Goal: Task Accomplishment & Management: Complete application form

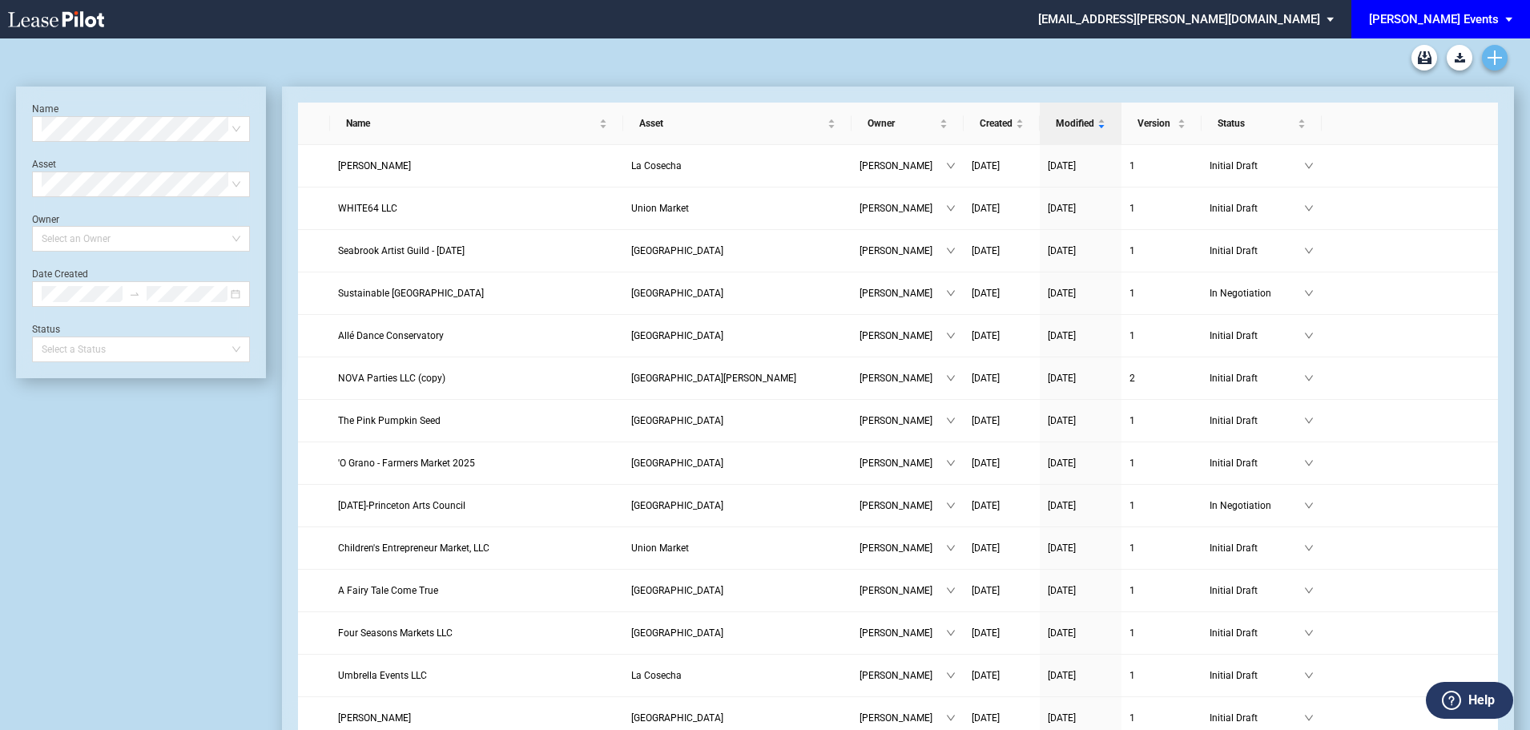
click at [1491, 58] on use "Create new document" at bounding box center [1494, 57] width 14 height 14
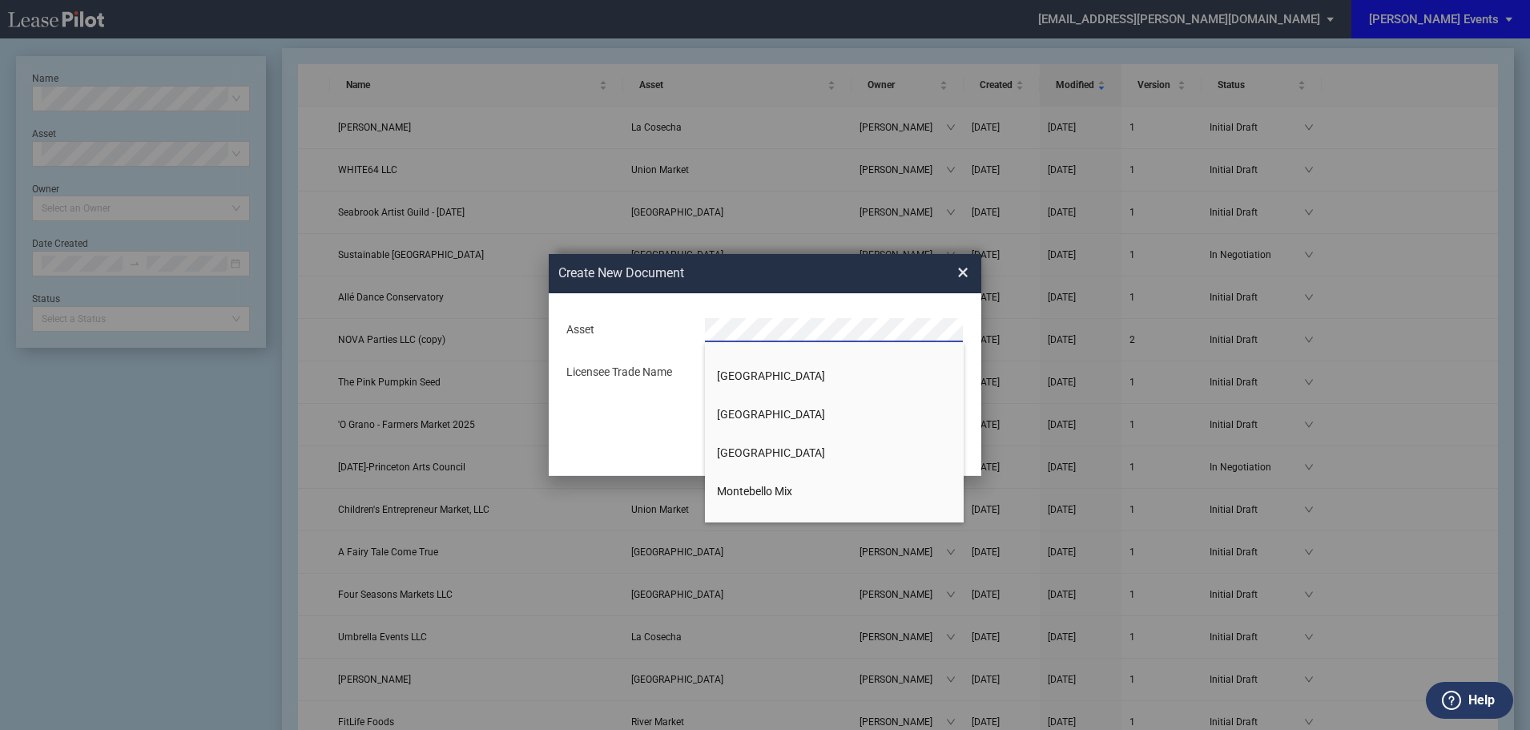
scroll to position [640, 0]
click at [795, 378] on li "La Cosecha" at bounding box center [834, 375] width 259 height 38
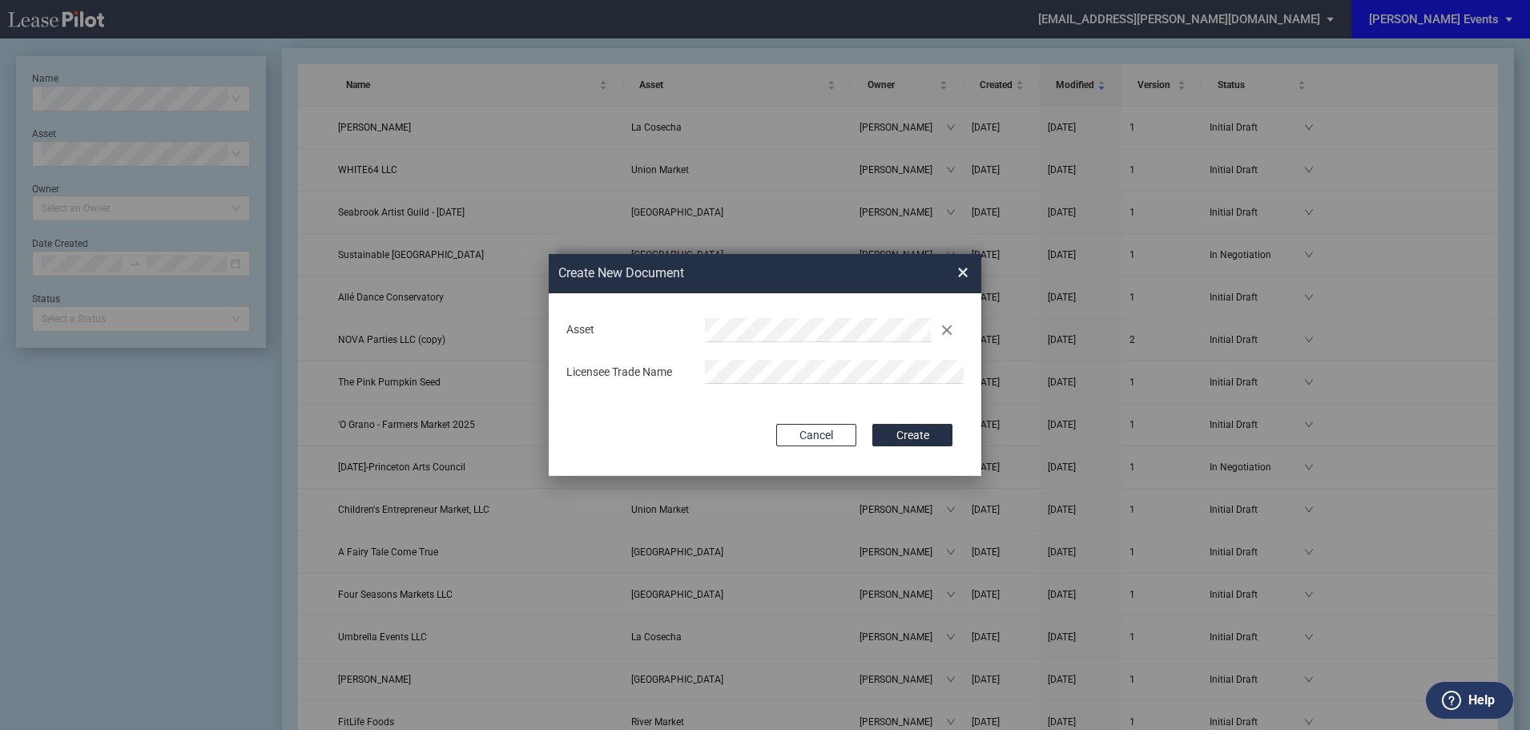
click at [714, 355] on div "Asset Clear Licensee Trade Name" at bounding box center [765, 351] width 400 height 84
click at [929, 438] on button "Create" at bounding box center [912, 435] width 80 height 22
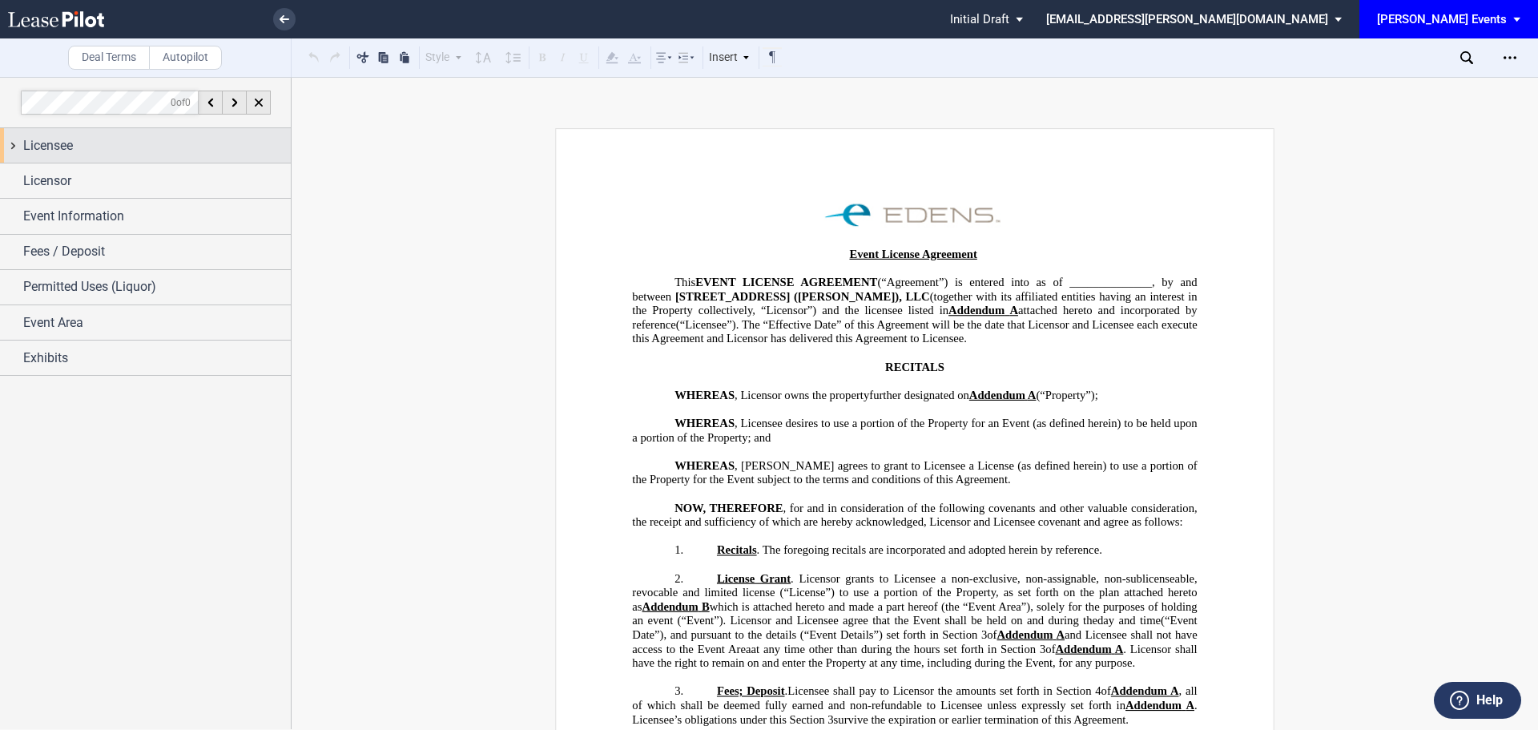
click at [141, 144] on div "Licensee" at bounding box center [157, 145] width 268 height 19
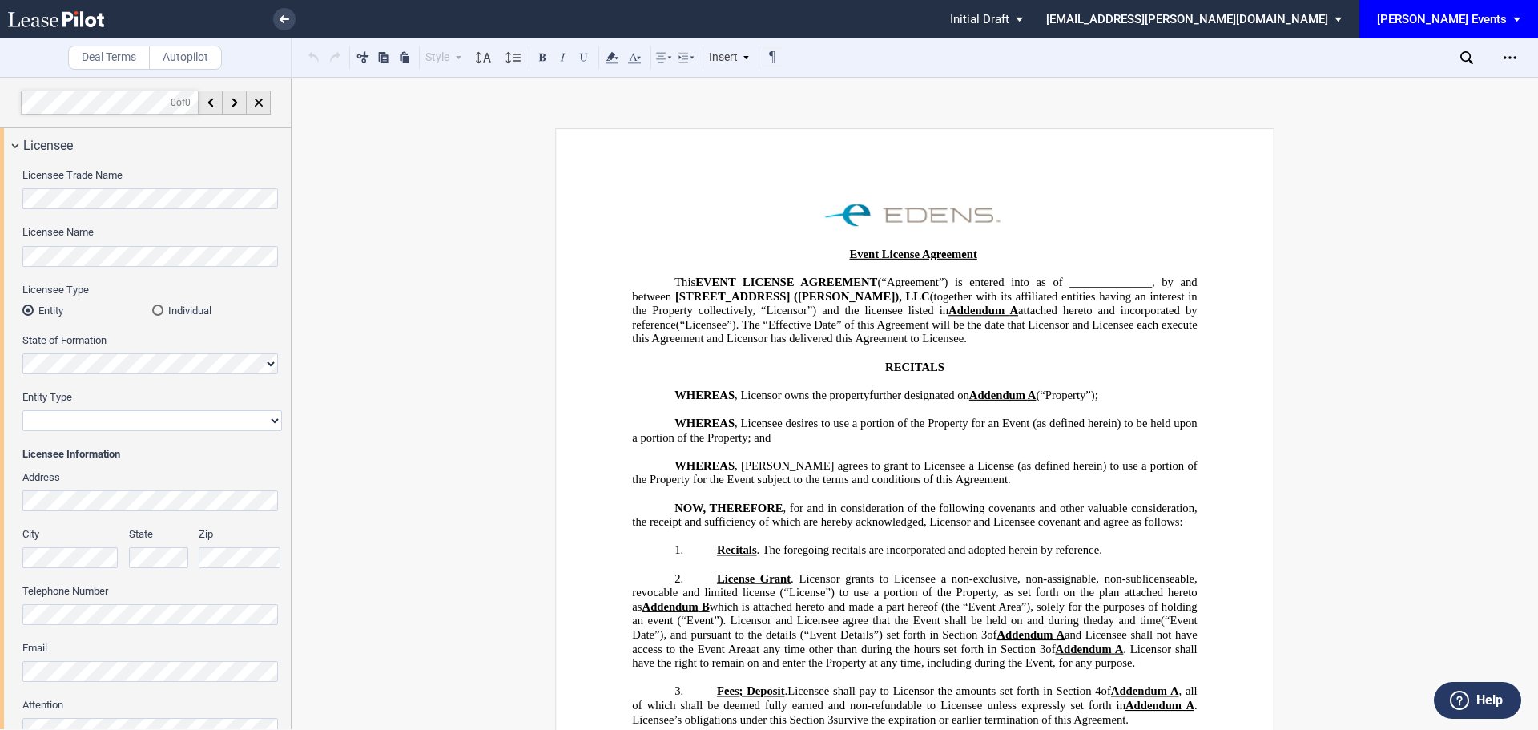
click at [0, 195] on html ".bocls-1{fill:#26354a;fill-rule:evenodd} Loading... × Pending... Pending... Ini…" at bounding box center [769, 365] width 1538 height 730
click at [58, 352] on div "State of Formation" at bounding box center [152, 353] width 260 height 41
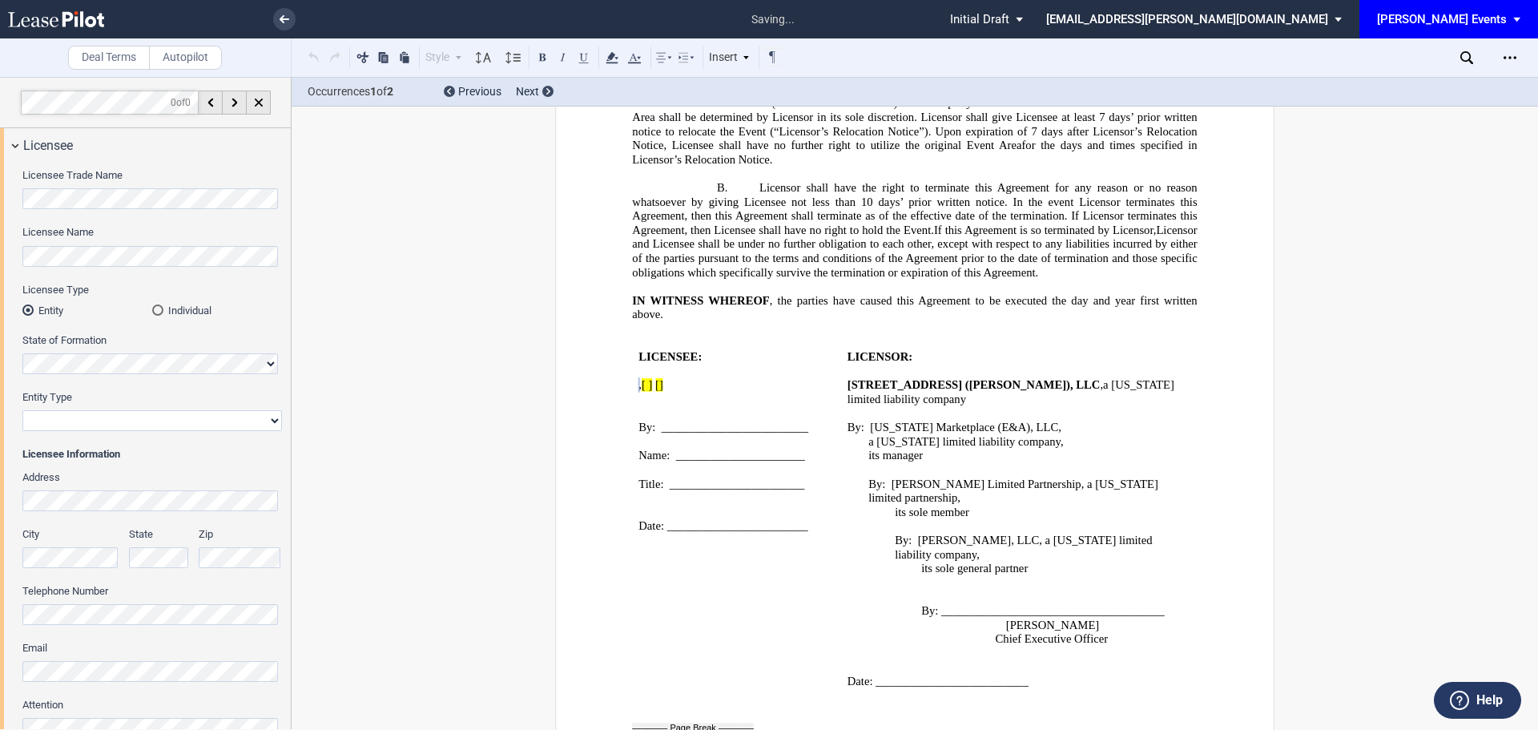
scroll to position [2439, 0]
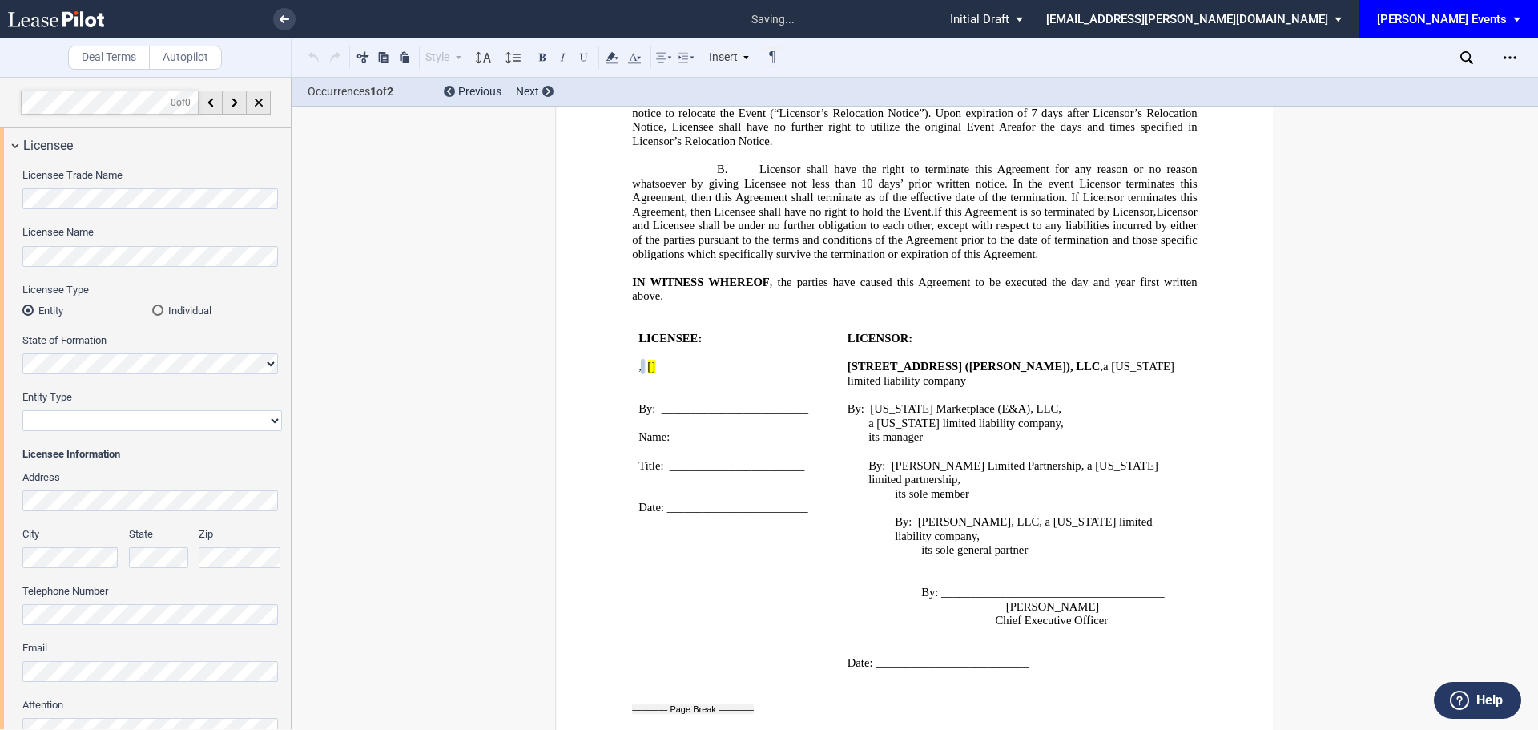
click at [121, 420] on select "Corporation Limited Liability Company General Partnership Limited Partnership N…" at bounding box center [152, 420] width 260 height 21
select select "limited liability company"
click at [22, 410] on select "Corporation Limited Liability Company General Partnership Limited Partnership N…" at bounding box center [152, 420] width 260 height 21
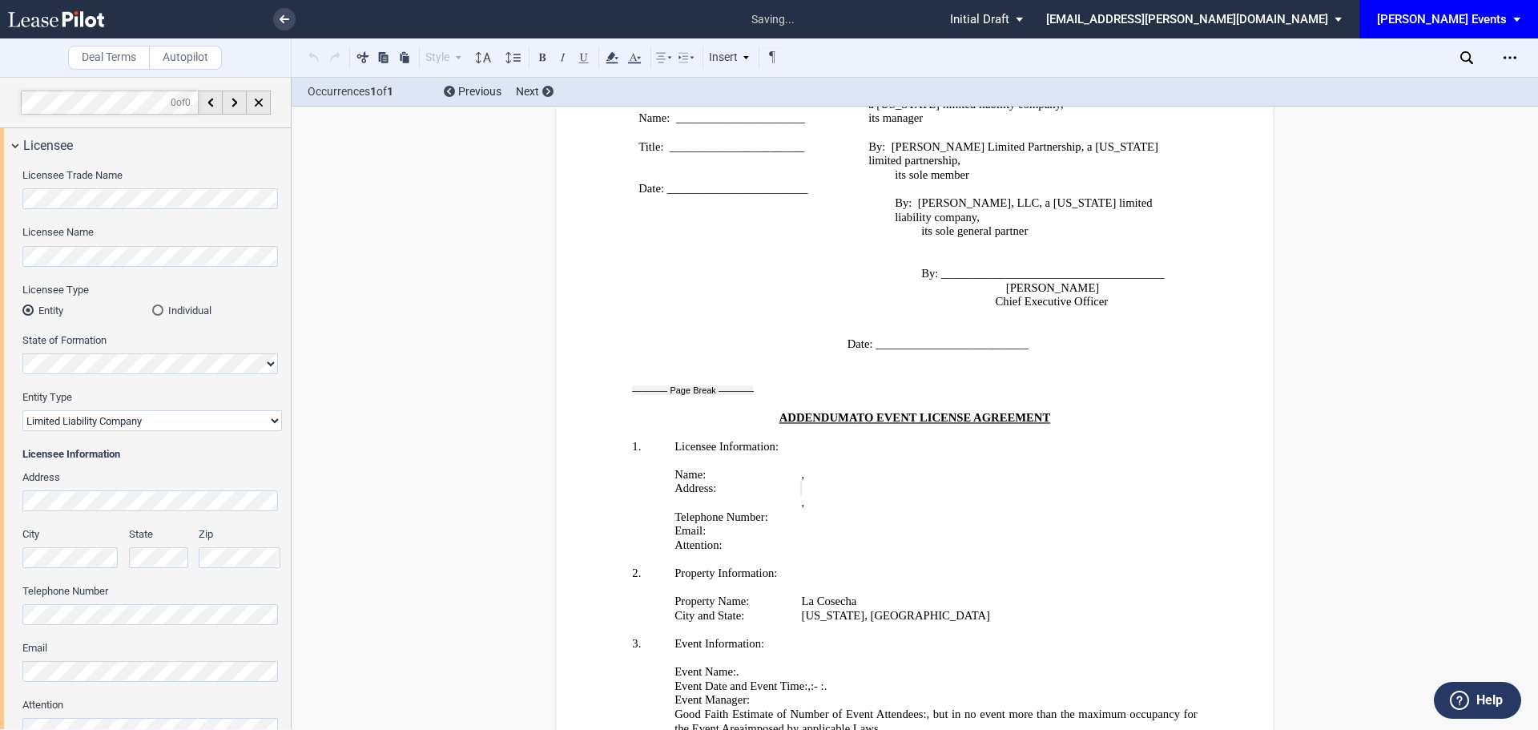
scroll to position [2851, 0]
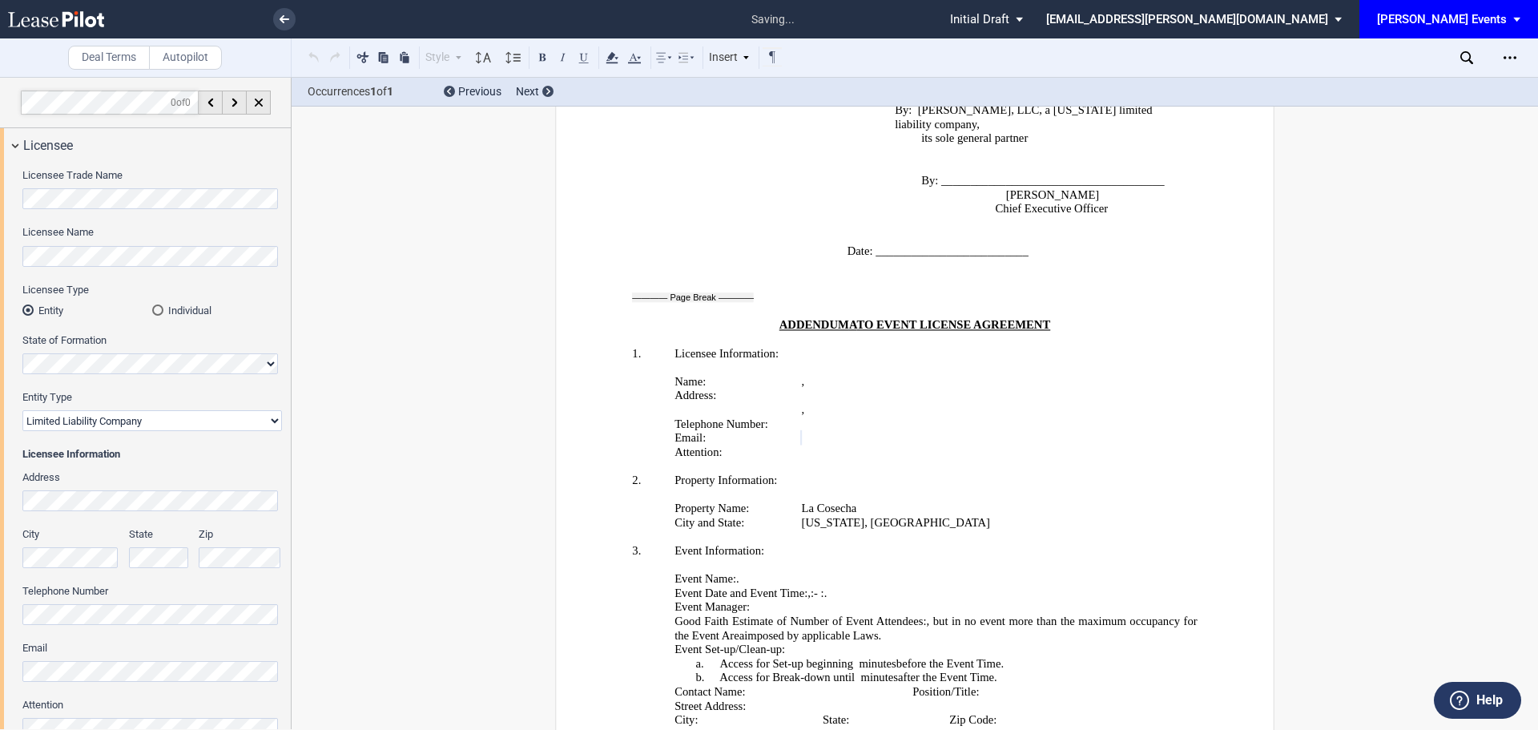
drag, startPoint x: 292, startPoint y: 465, endPoint x: 283, endPoint y: 543, distance: 79.1
click at [283, 543] on div "Deal Terms Autopilot Style Normal 8pt 9pt 10pt 10.5pt 11pt 12pt 14pt 16pt Norma…" at bounding box center [769, 403] width 1538 height 653
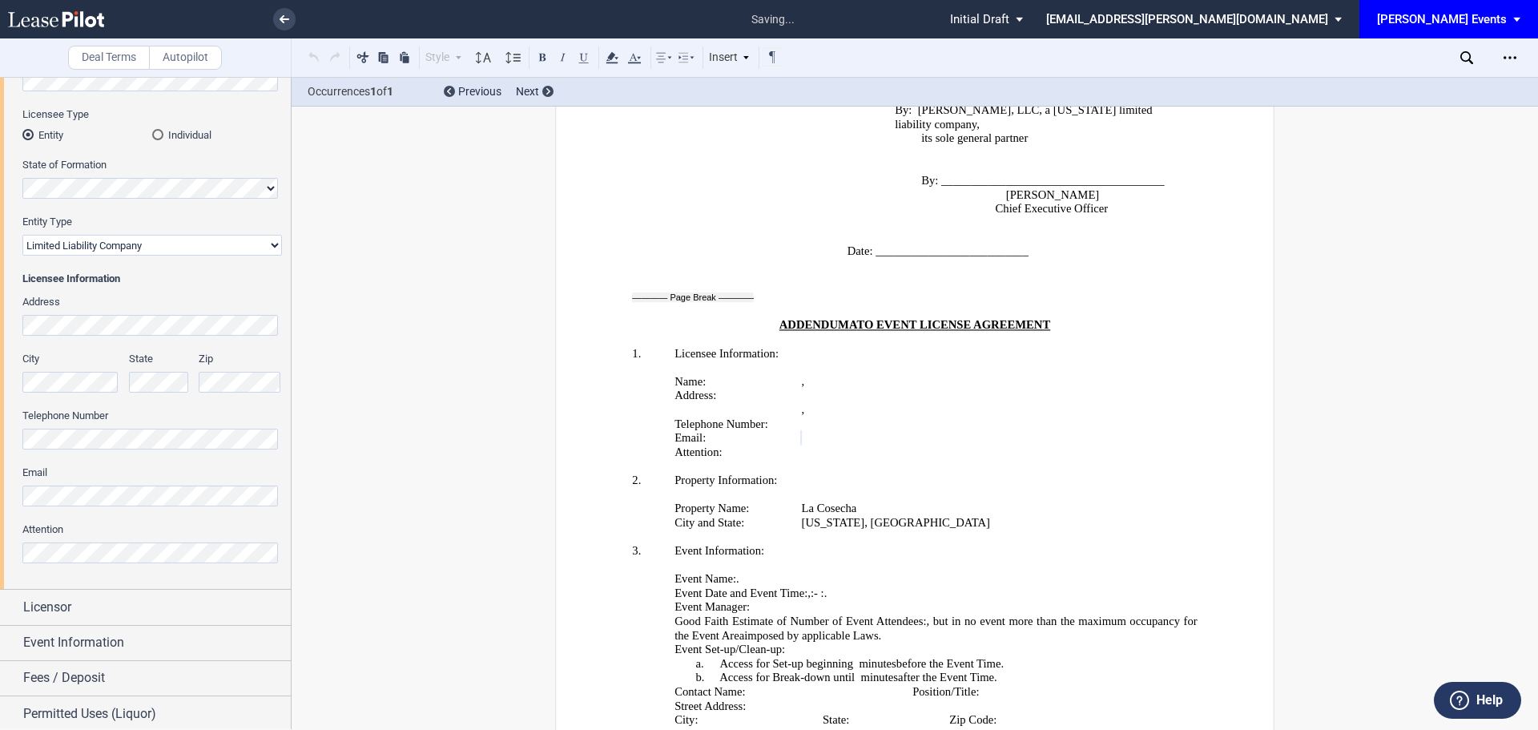
scroll to position [197, 0]
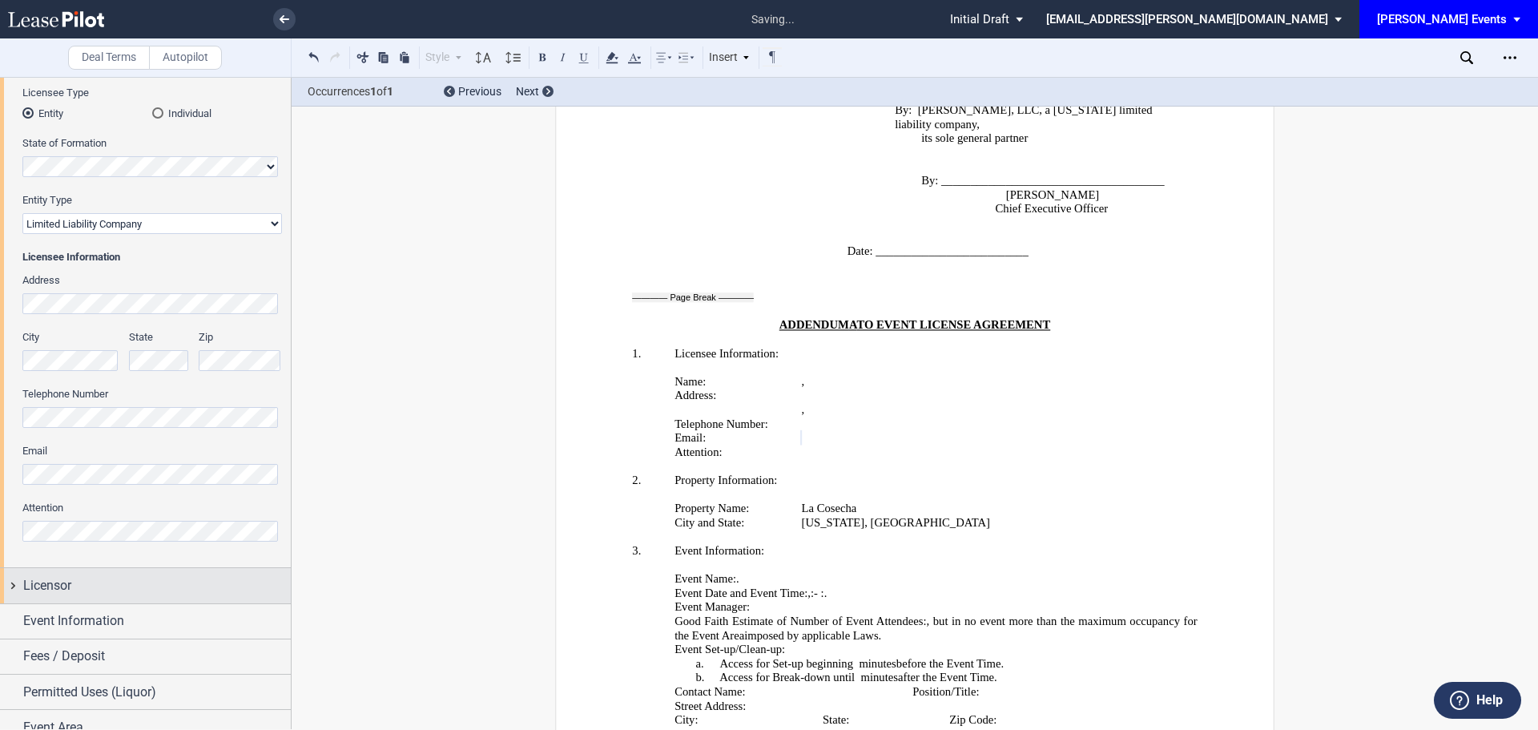
click at [179, 588] on div "Licensor" at bounding box center [157, 585] width 268 height 19
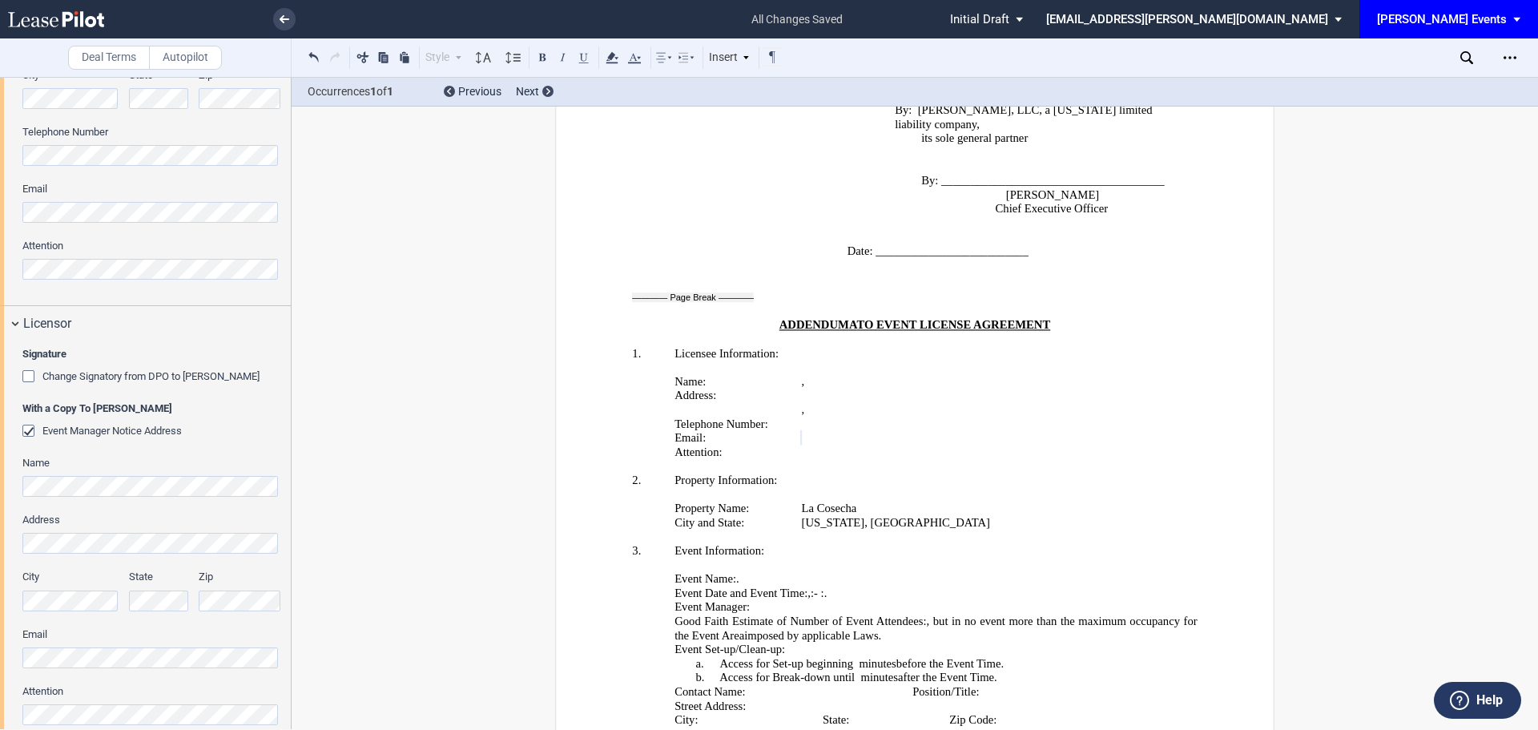
scroll to position [409, 0]
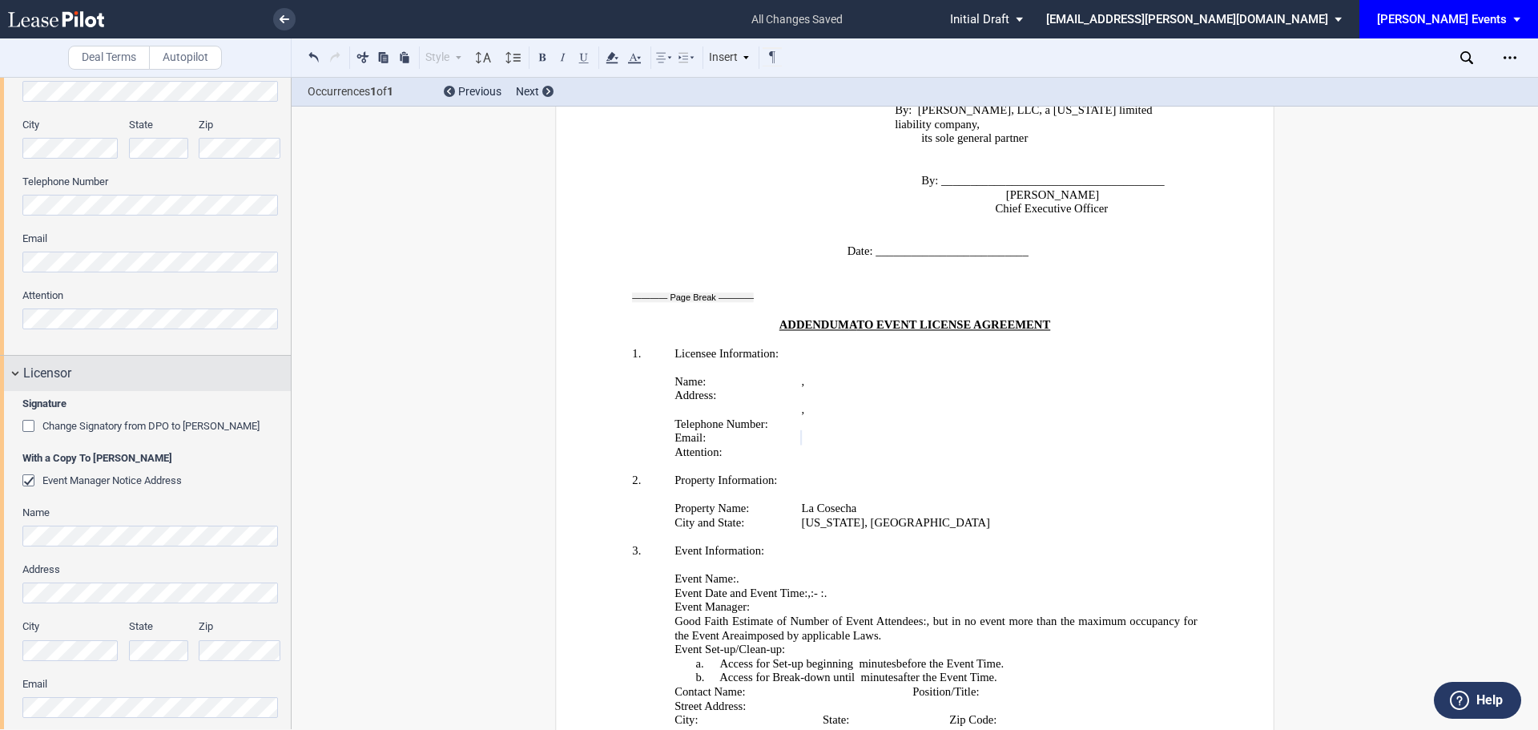
click at [43, 371] on span "Licensor" at bounding box center [47, 373] width 48 height 19
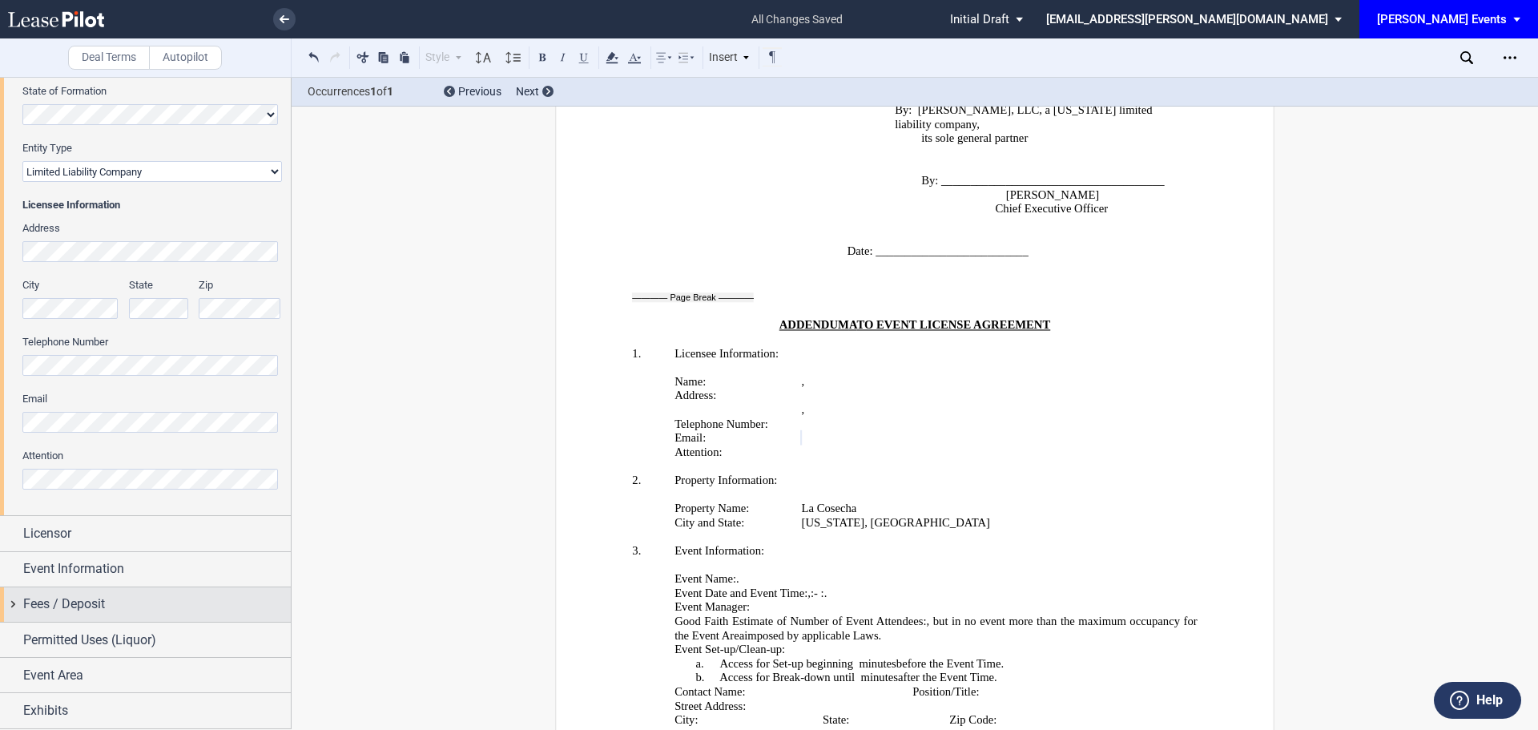
click at [94, 602] on span "Fees / Deposit" at bounding box center [64, 603] width 82 height 19
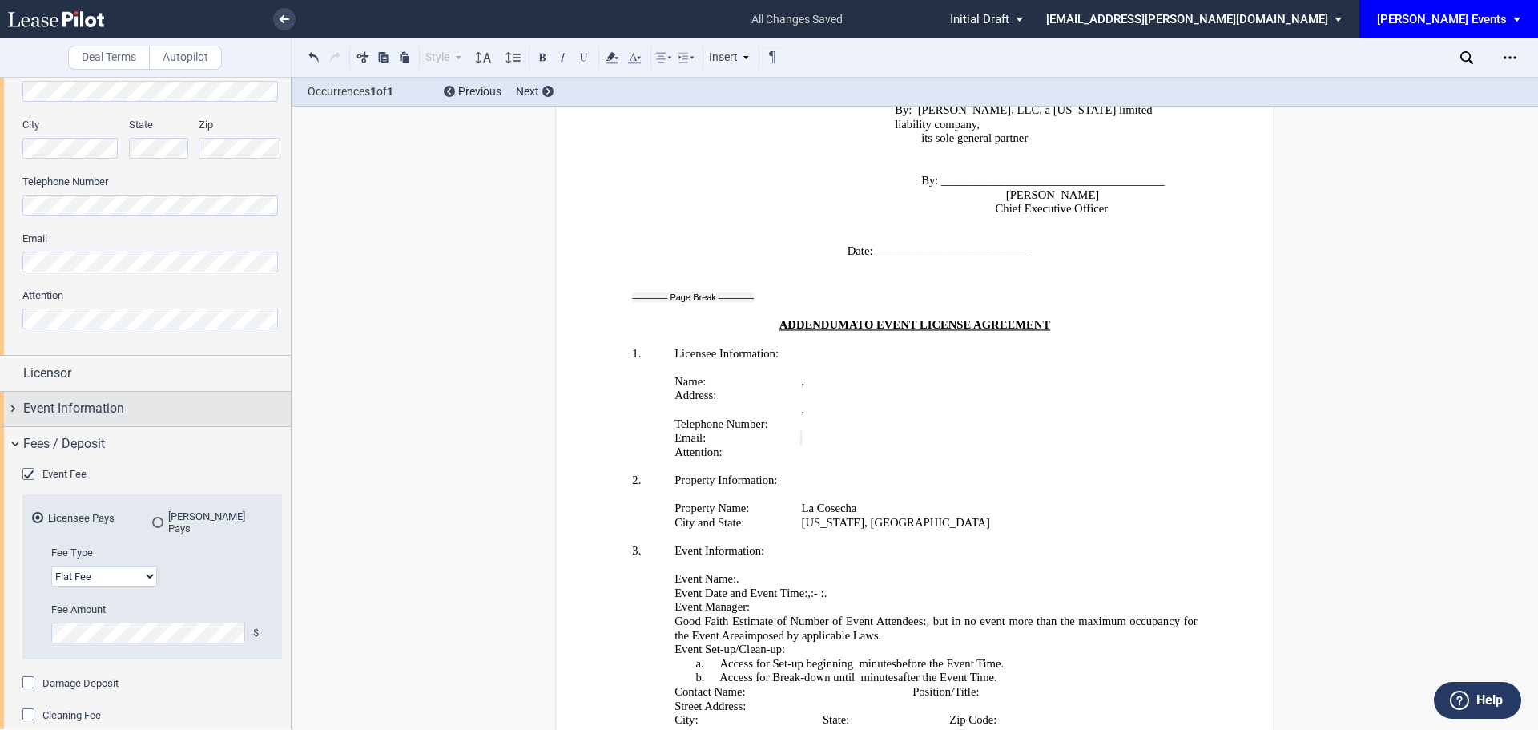
click at [99, 406] on span "Event Information" at bounding box center [73, 408] width 101 height 19
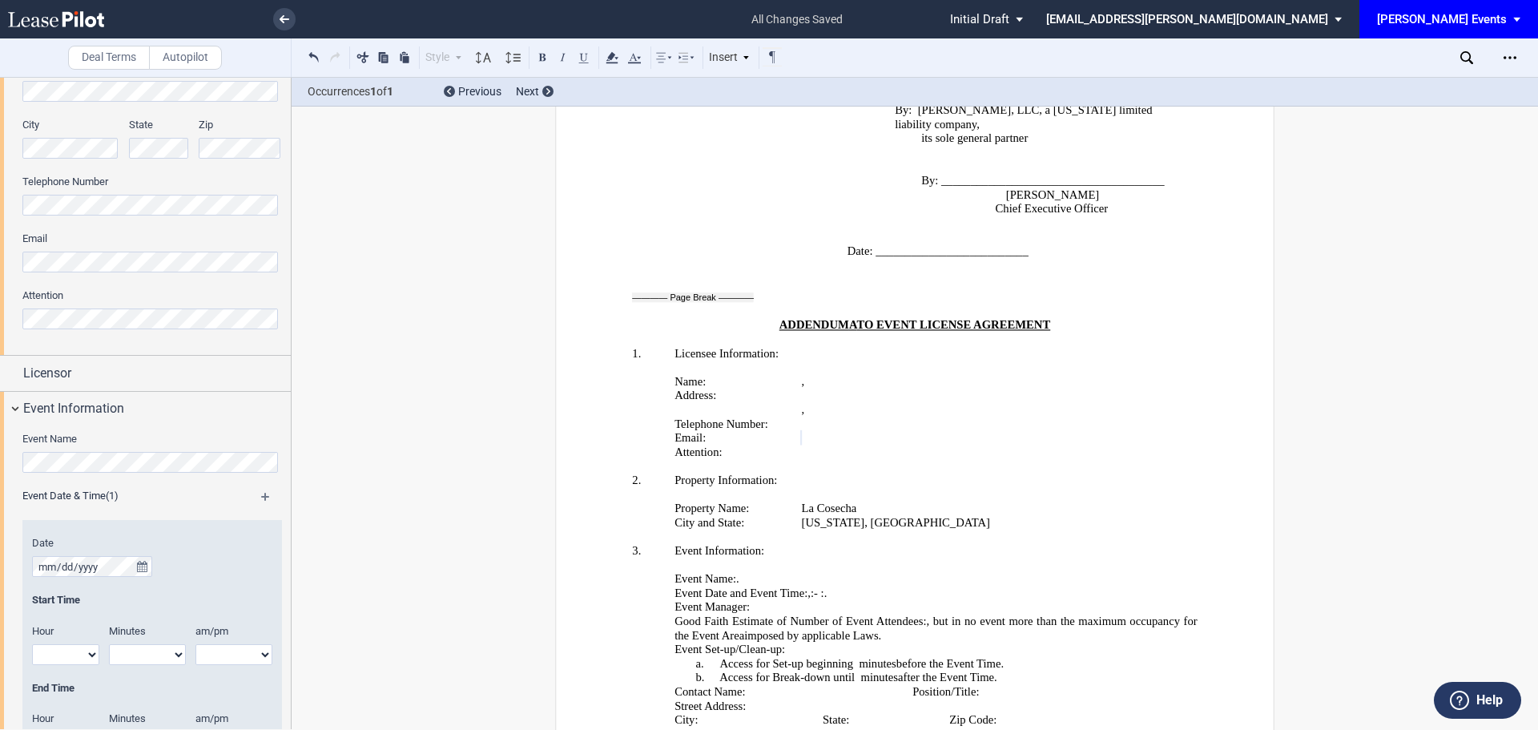
click at [70, 473] on div "Event Name" at bounding box center [152, 460] width 260 height 57
click at [141, 564] on icon "true" at bounding box center [142, 566] width 10 height 11
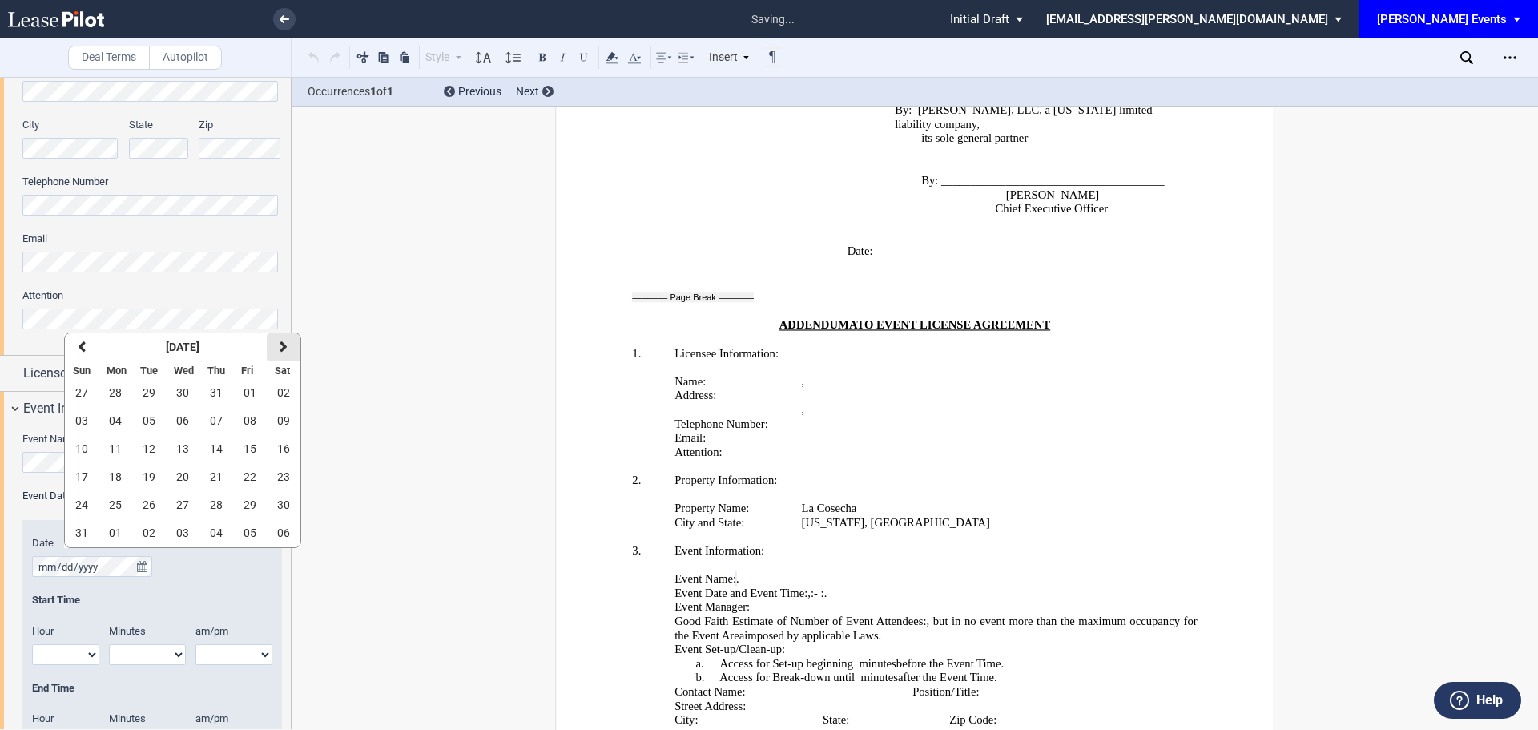
click at [284, 339] on button "next" at bounding box center [284, 347] width 34 height 28
click at [275, 345] on button "next" at bounding box center [284, 347] width 34 height 28
click at [222, 448] on button "13" at bounding box center [216, 449] width 34 height 28
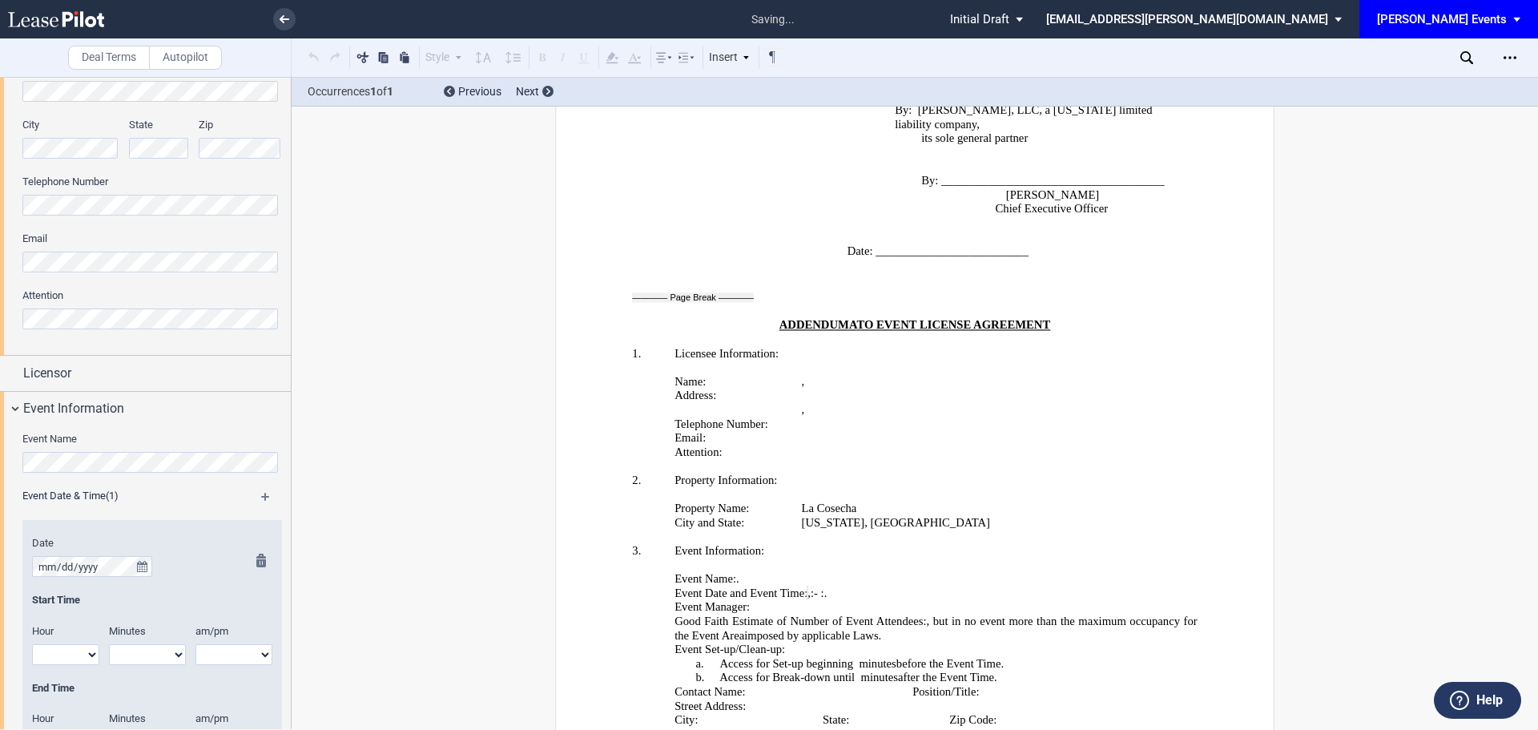
click at [87, 652] on select "1 2 3 4 5 6 7 8 9 10 11 12" at bounding box center [65, 654] width 67 height 21
select select "5"
click at [32, 644] on select "1 2 3 4 5 6 7 8 9 10 11 12" at bounding box center [65, 654] width 67 height 21
click at [136, 654] on select "00 05 10 15 20 25 30 35 40 45 50 55" at bounding box center [147, 654] width 77 height 21
select select "00"
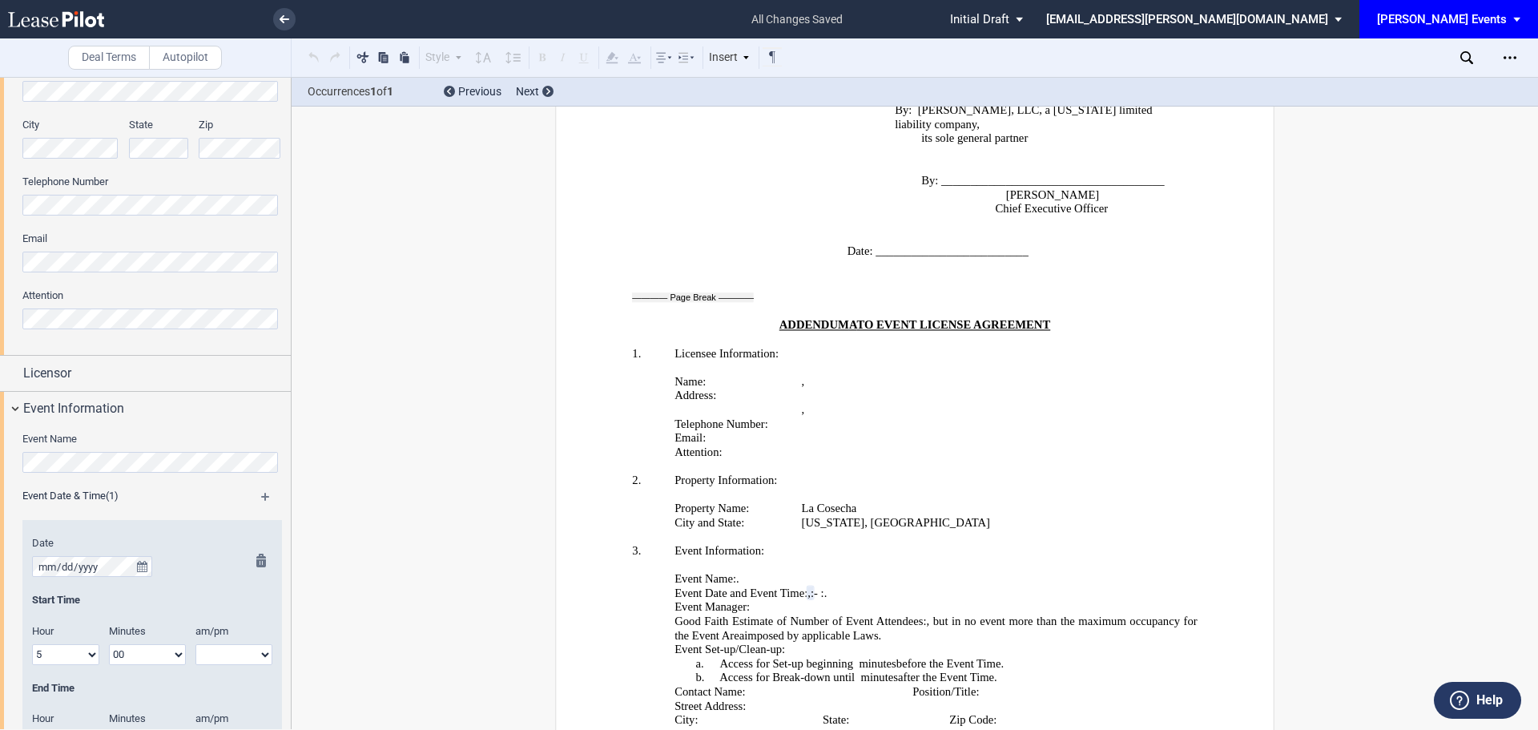
click at [109, 644] on select "00 05 10 15 20 25 30 35 40 45 50 55" at bounding box center [147, 654] width 77 height 21
click at [227, 649] on select "am pm" at bounding box center [233, 654] width 77 height 21
select select "pm"
click at [195, 644] on select "am pm" at bounding box center [233, 654] width 77 height 21
drag, startPoint x: 286, startPoint y: 321, endPoint x: 285, endPoint y: 396, distance: 75.3
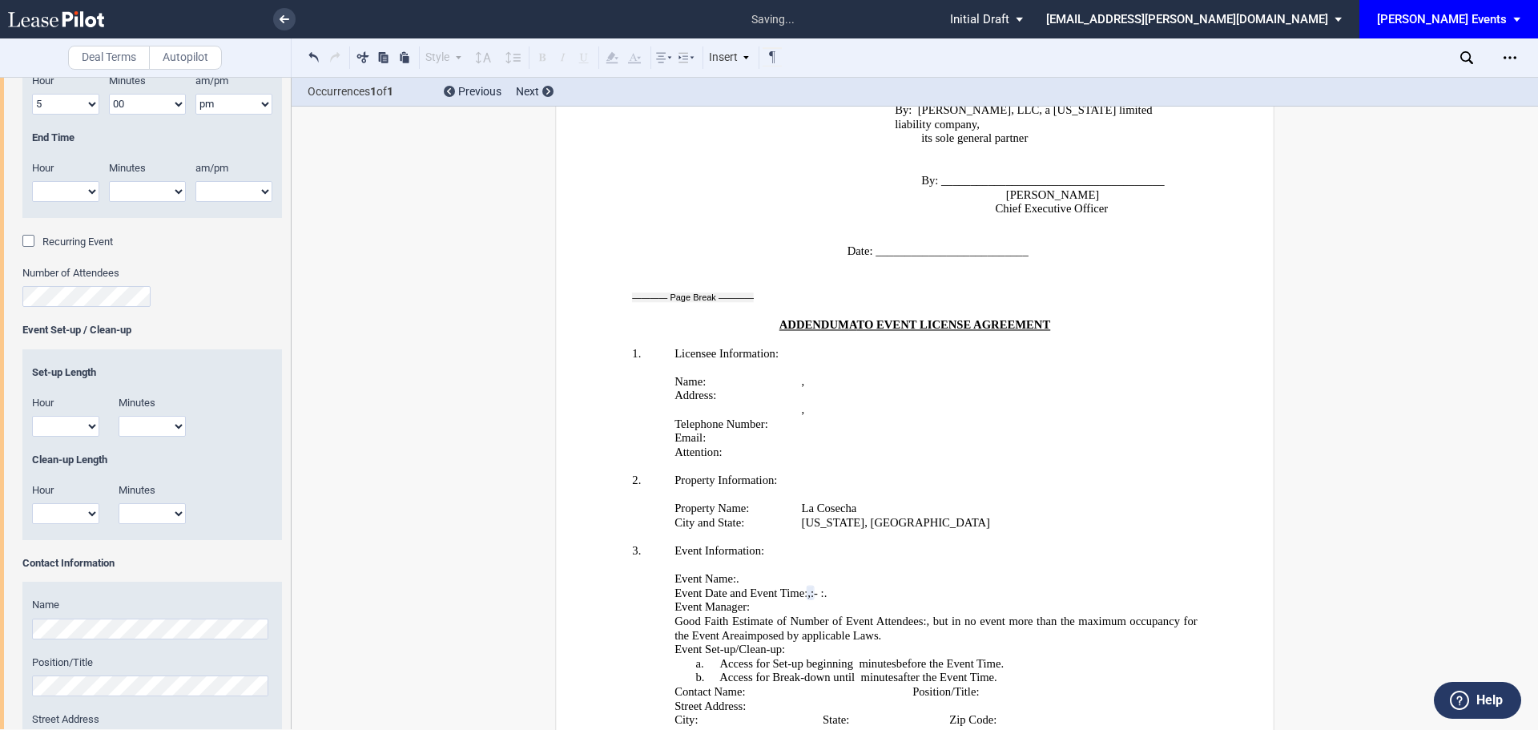
scroll to position [924, 0]
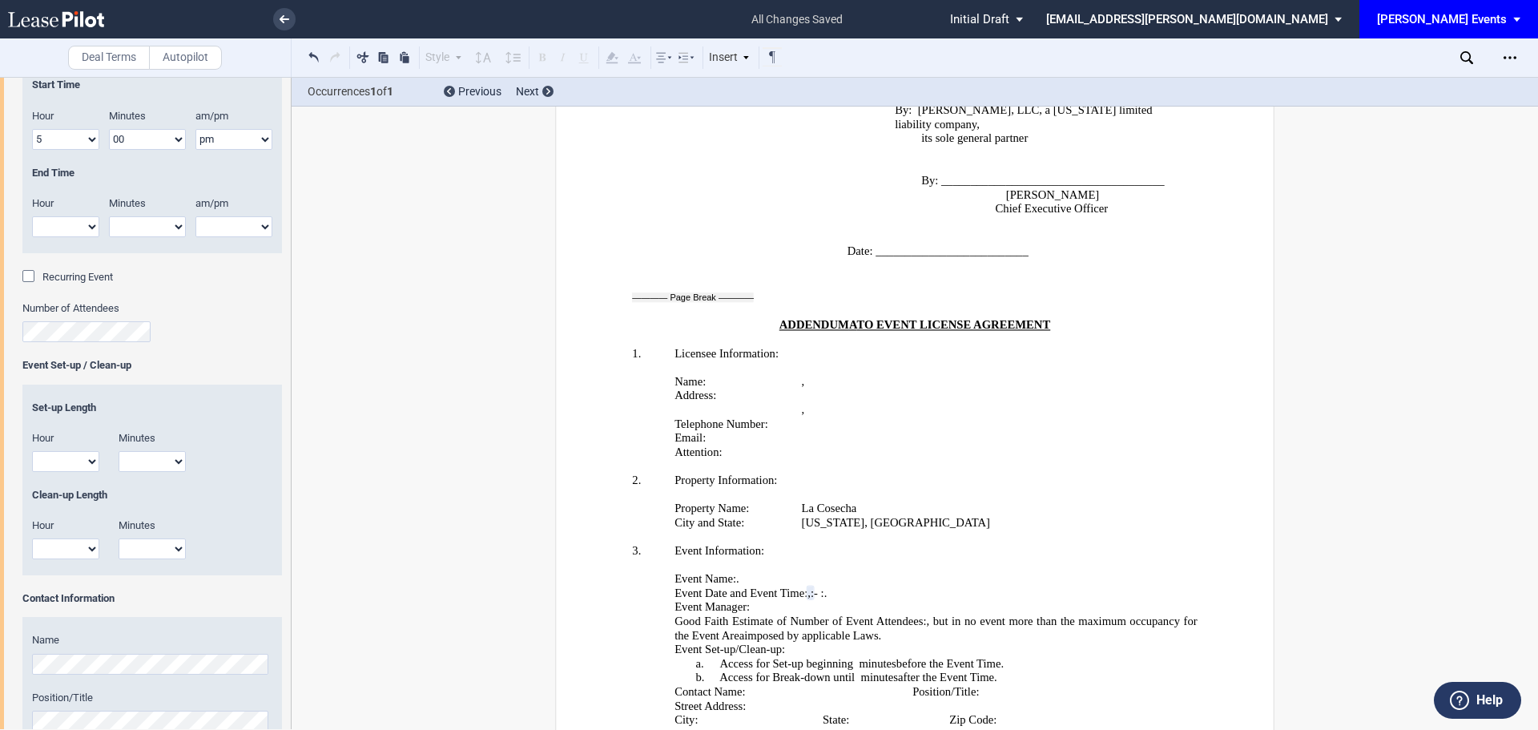
click at [83, 223] on select "1 2 3 4 5 6 7 8 9 10 11 12" at bounding box center [65, 226] width 67 height 21
select select "9"
click at [32, 216] on select "1 2 3 4 5 6 7 8 9 10 11 12" at bounding box center [65, 226] width 67 height 21
click at [132, 227] on select "00 05 10 15 20 25 30 35 40 45 50 55" at bounding box center [147, 226] width 77 height 21
select select "00"
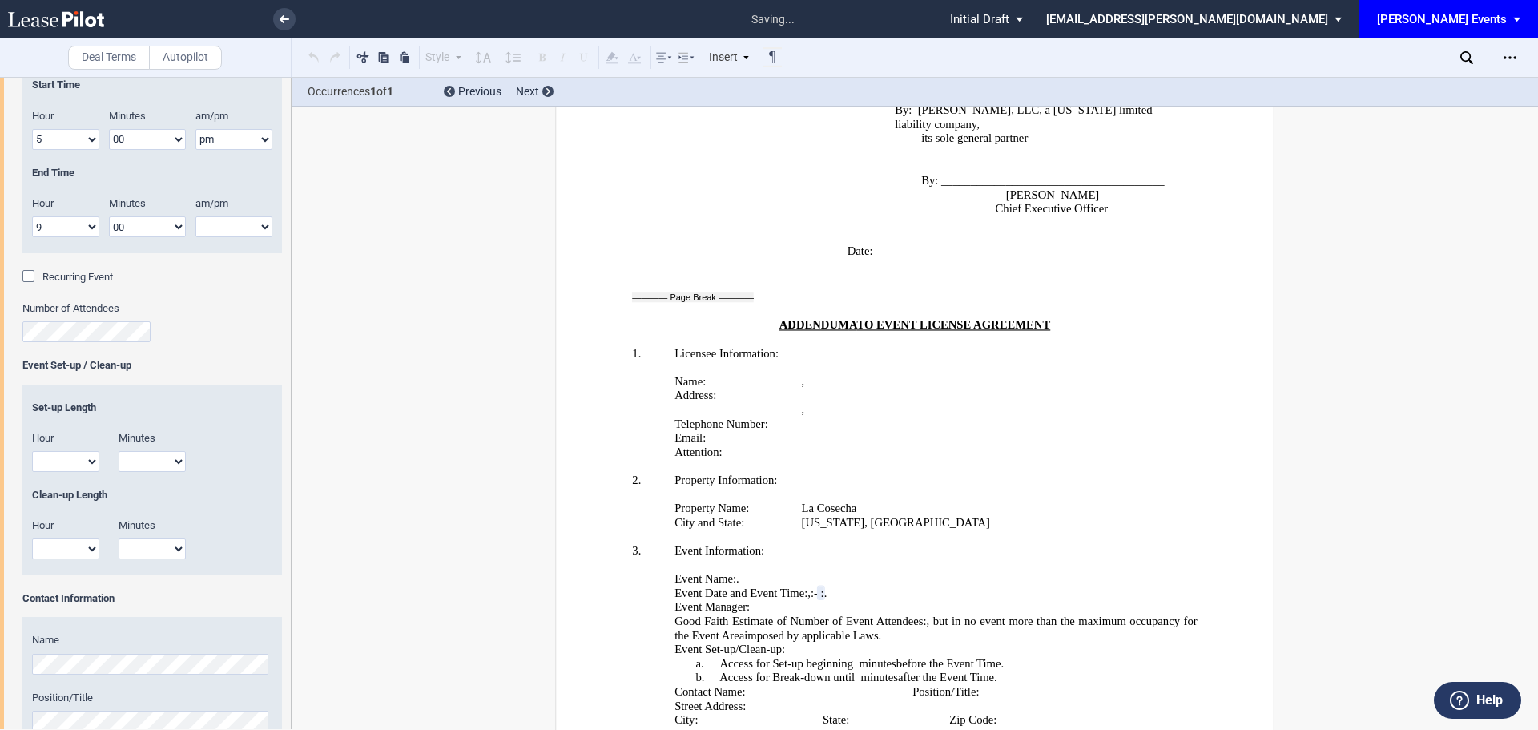
click at [109, 216] on select "00 05 10 15 20 25 30 35 40 45 50 55" at bounding box center [147, 226] width 77 height 21
click at [219, 229] on select "am pm" at bounding box center [233, 226] width 77 height 21
select select "pm"
click at [195, 216] on select "am pm" at bounding box center [233, 226] width 77 height 21
click at [105, 275] on span "Recurring Event" at bounding box center [77, 277] width 70 height 12
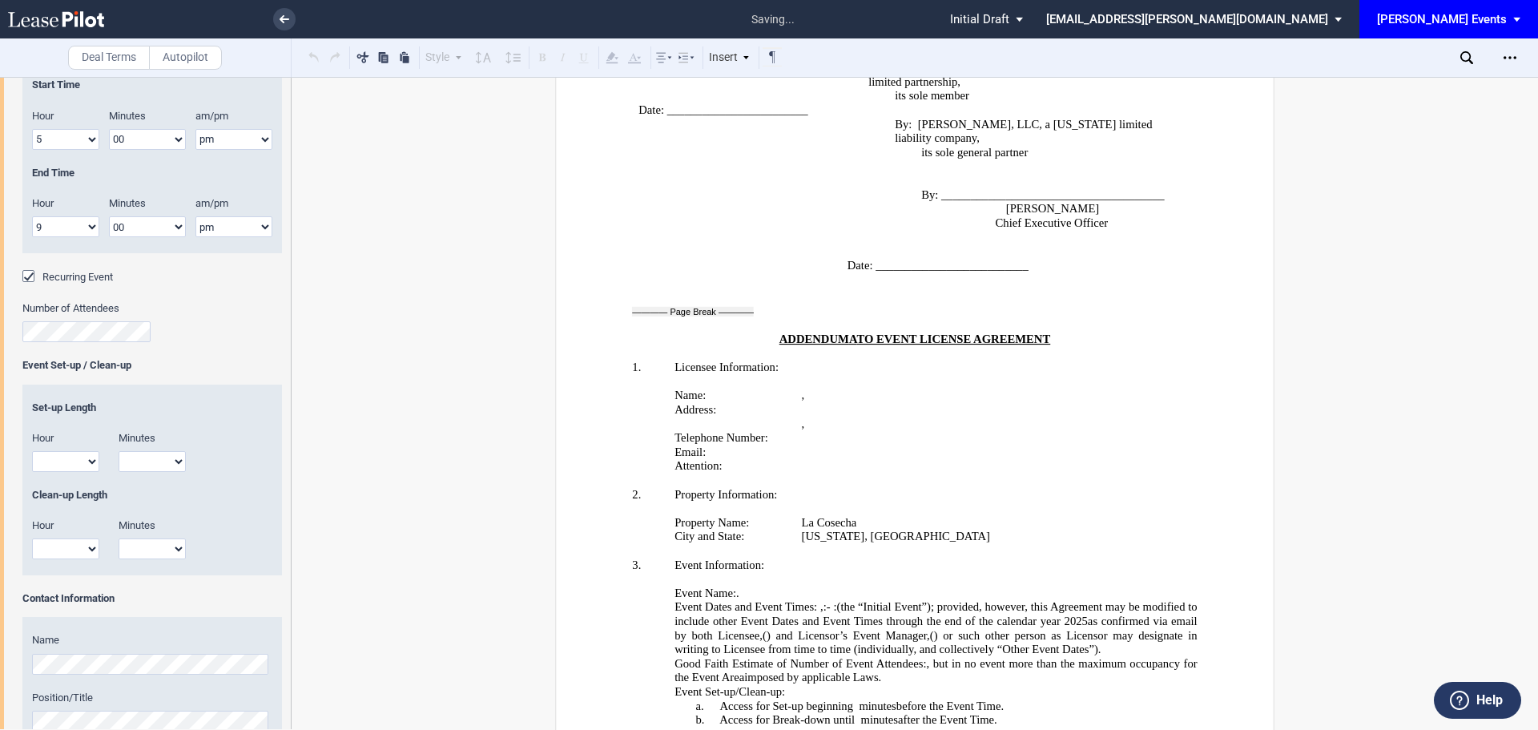
scroll to position [2864, 0]
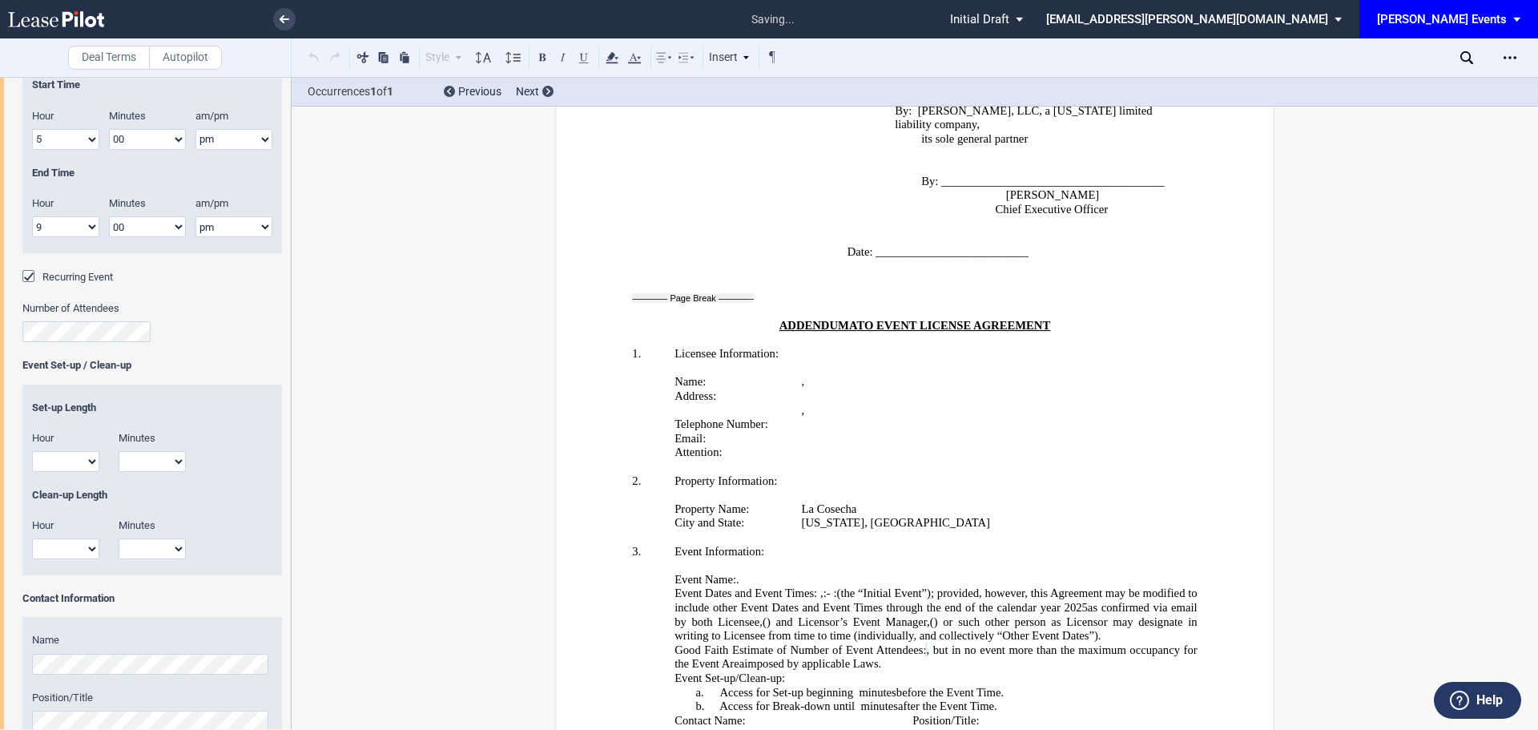
click at [49, 453] on select "1 2 3 4 5 6 7 8 9 10 11 12" at bounding box center [65, 461] width 67 height 21
select select "2"
click at [32, 451] on select "1 2 3 4 5 6 7 8 9 10 11 12" at bounding box center [65, 461] width 67 height 21
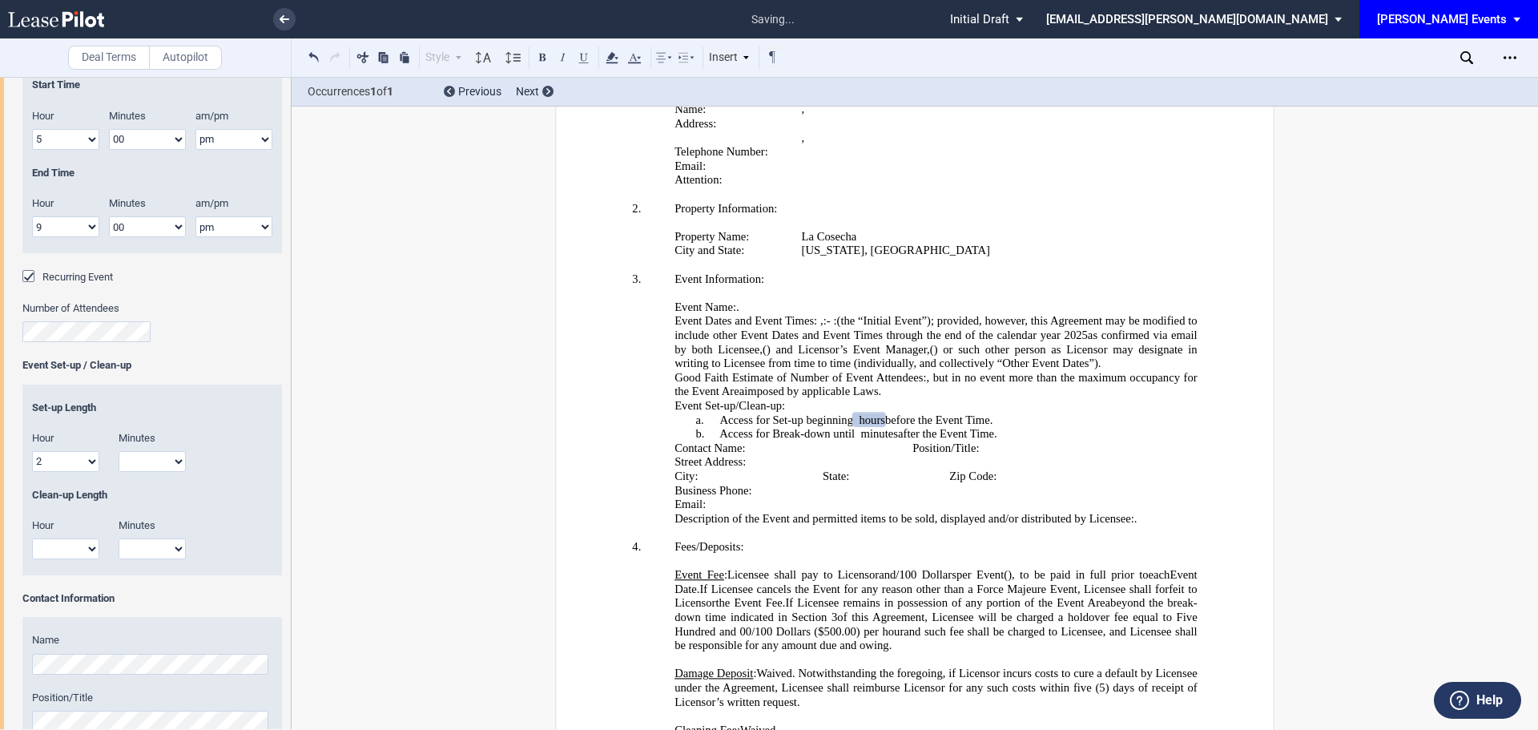
click at [138, 457] on select "00 15 30 45" at bounding box center [152, 461] width 67 height 21
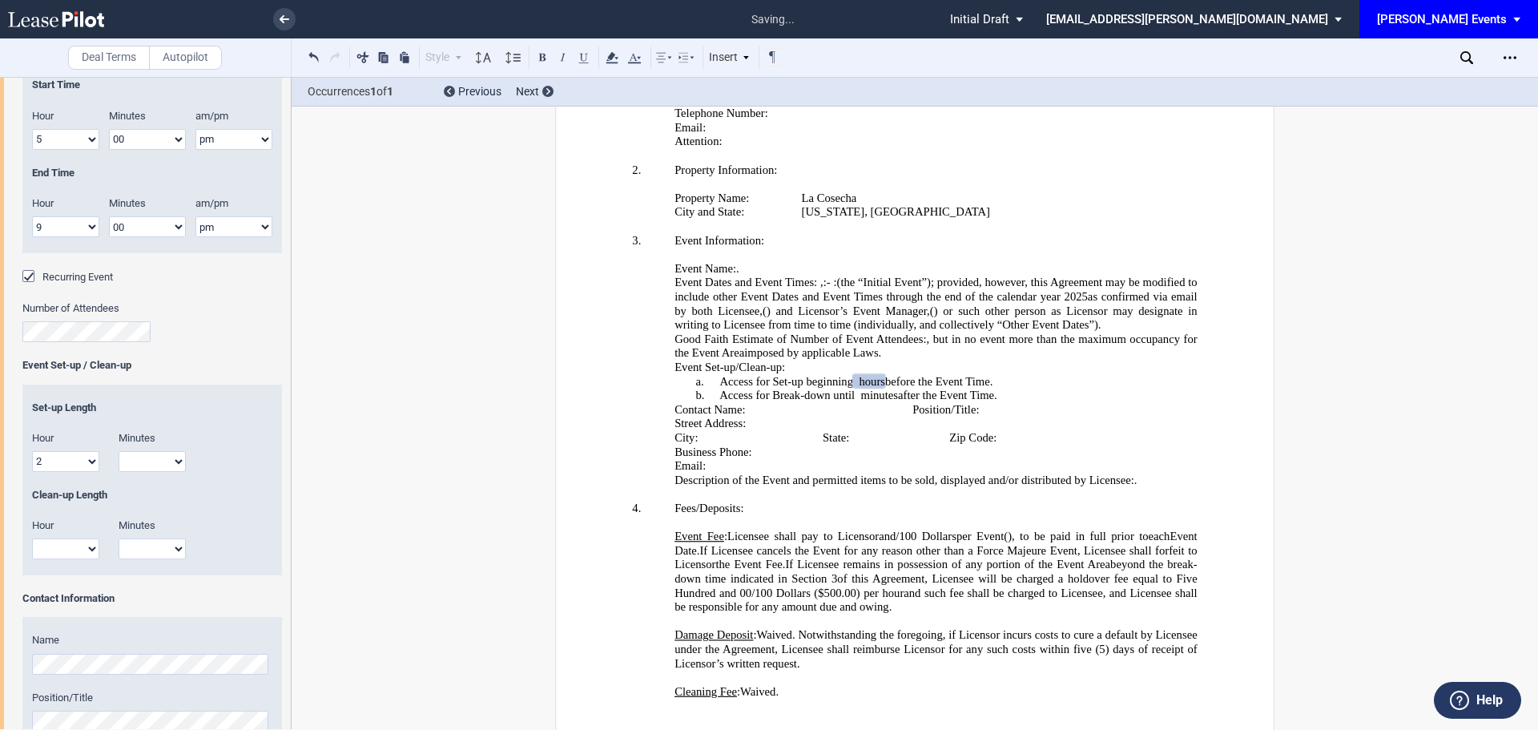
scroll to position [3175, 0]
select select "00"
click at [119, 451] on select "00 15 30 45" at bounding box center [152, 461] width 67 height 21
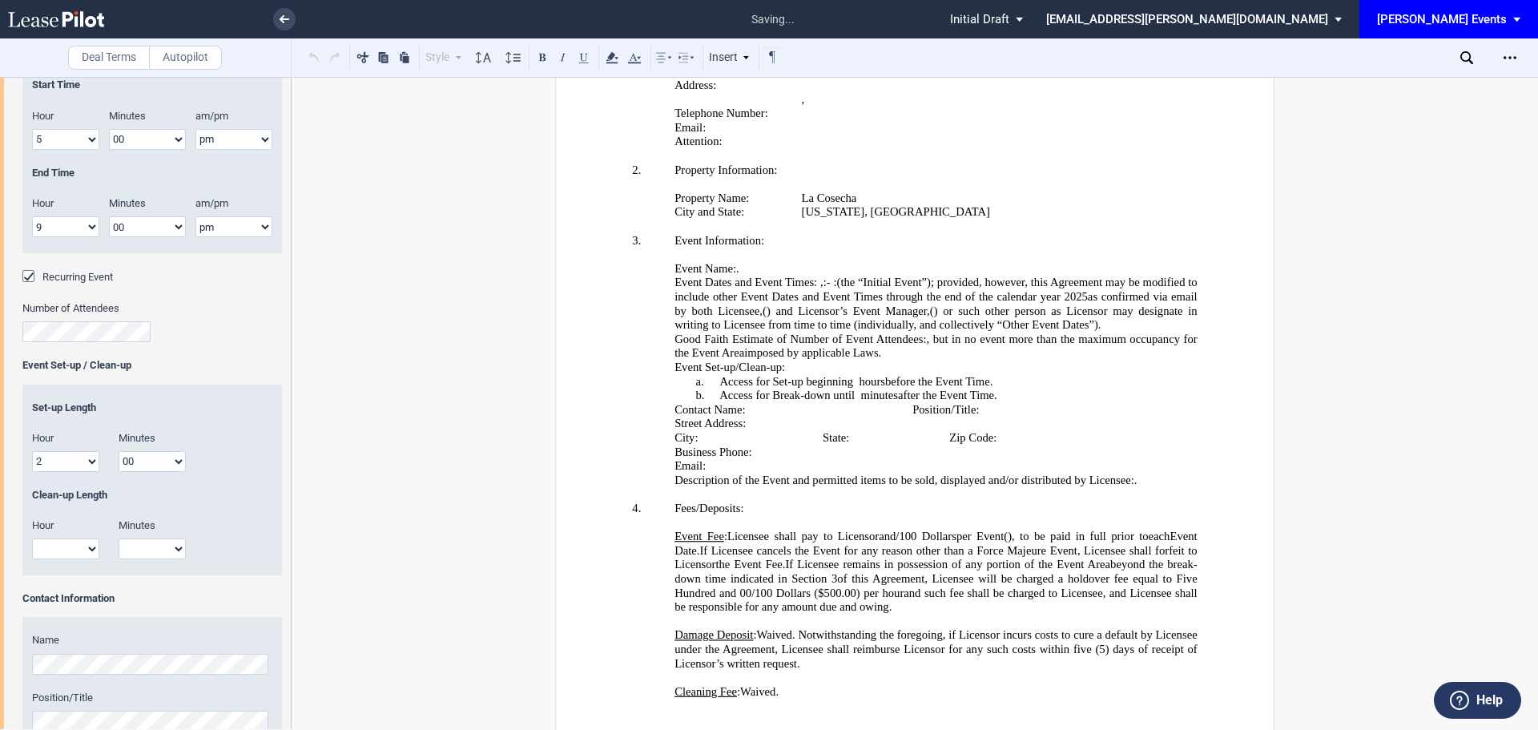
click at [81, 557] on select "1 2 3 4 5 6 7 8 9 10 11 12" at bounding box center [65, 548] width 67 height 21
select select "2"
click at [32, 538] on select "1 2 3 4 5 6 7 8 9 10 11 12" at bounding box center [65, 548] width 67 height 21
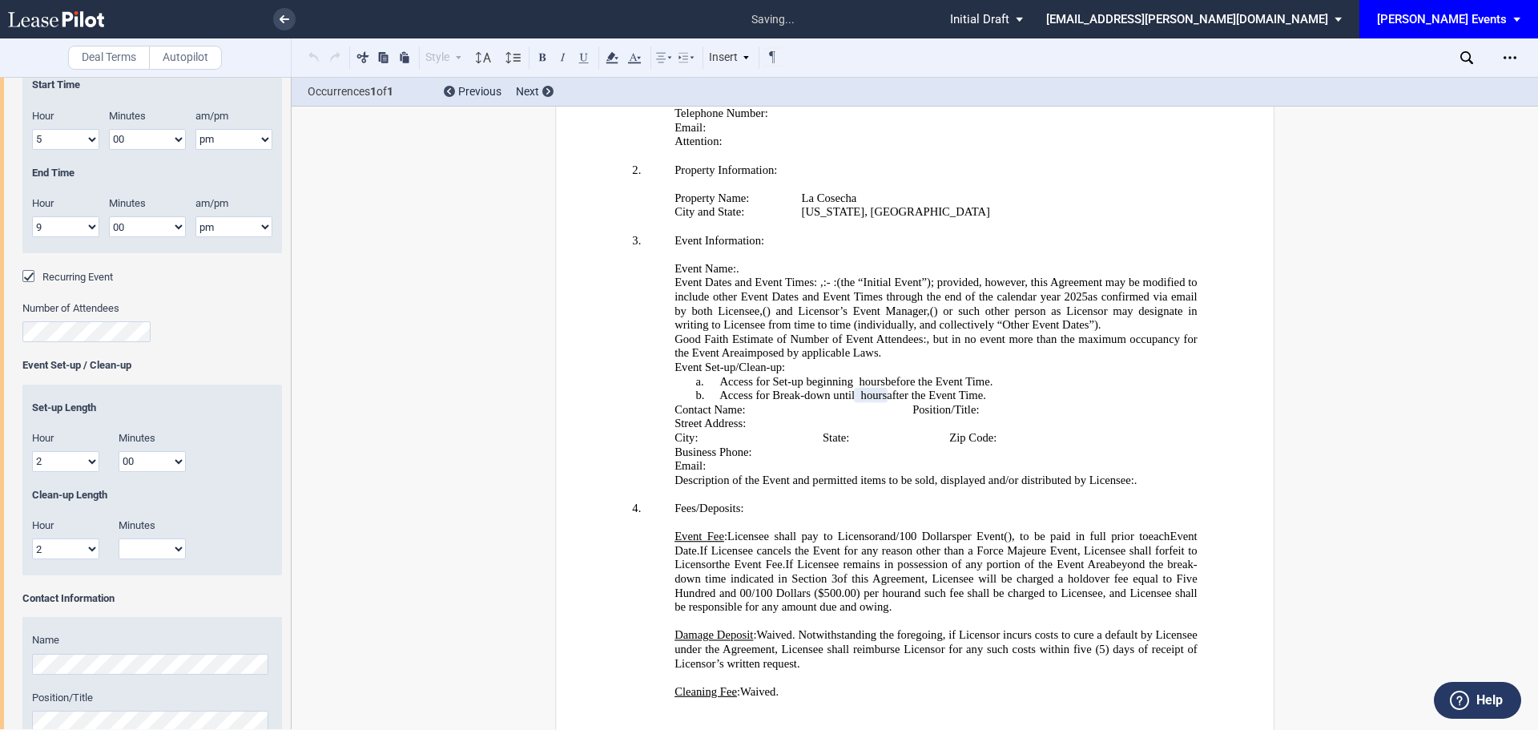
click at [137, 552] on select "00 15 30 45" at bounding box center [152, 548] width 67 height 21
select select "00"
click at [119, 538] on select "00 15 30 45" at bounding box center [152, 548] width 67 height 21
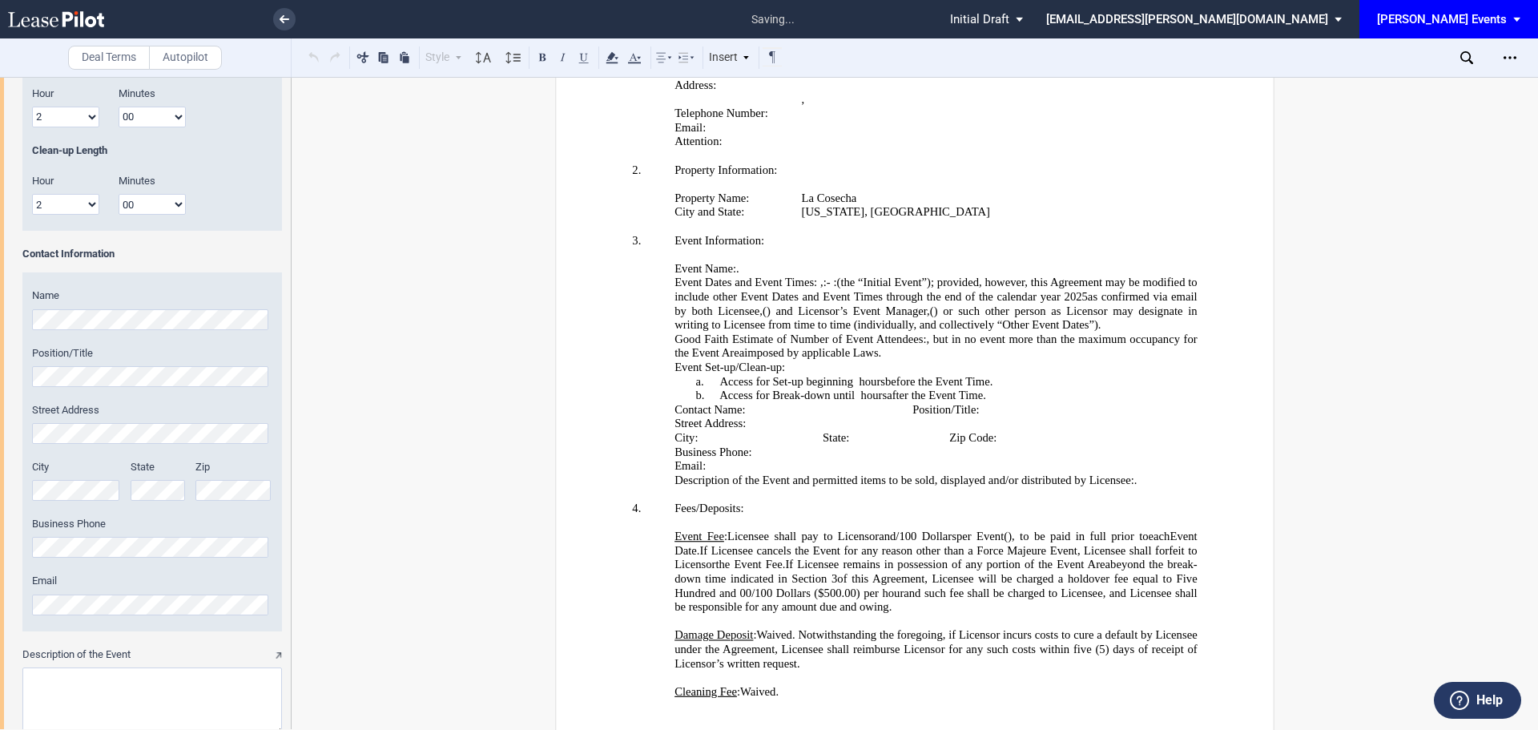
scroll to position [1210, 0]
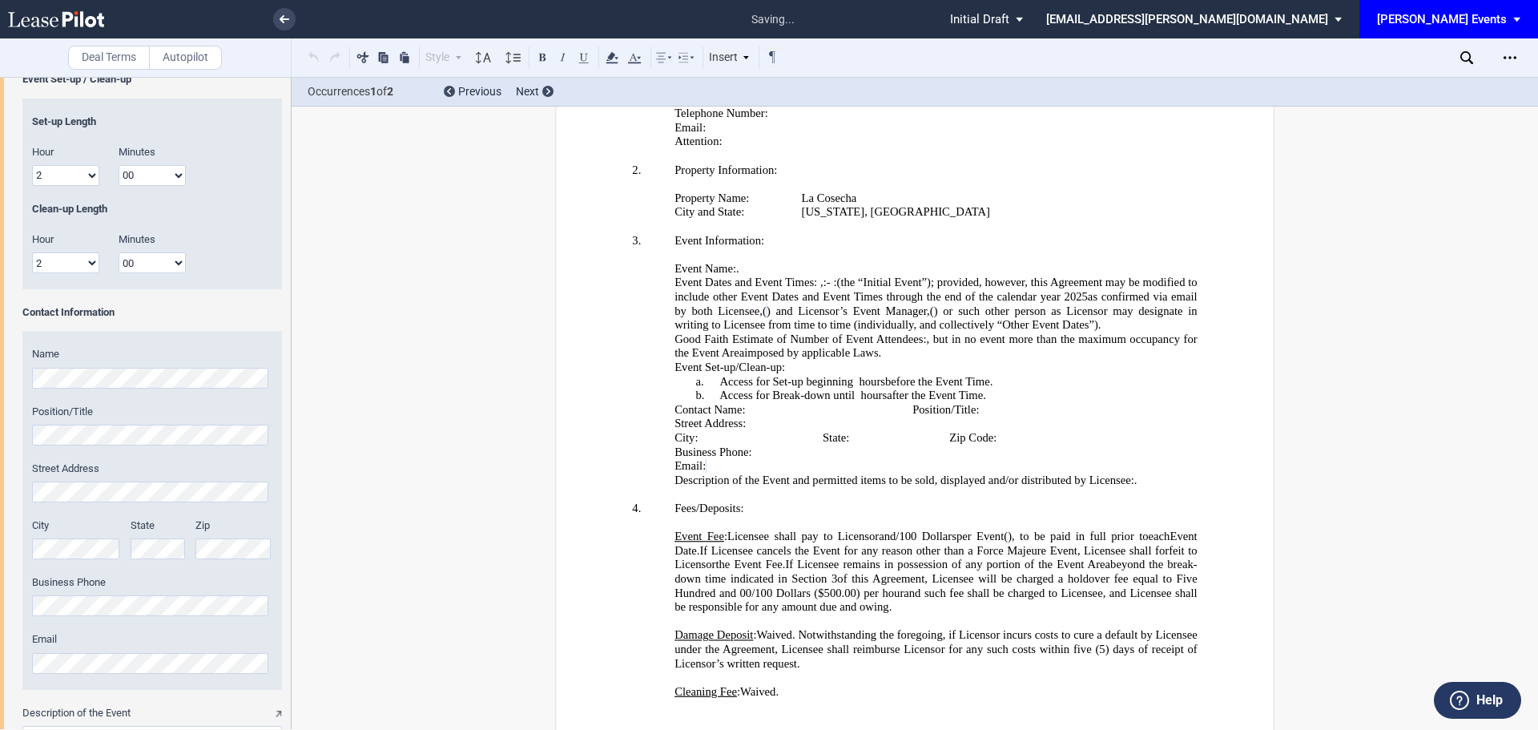
drag, startPoint x: 292, startPoint y: 499, endPoint x: 288, endPoint y: 541, distance: 41.8
click at [288, 541] on div "Deal Terms Autopilot Style 1. Section a. Subsection Normal Normal 8pt 9pt 10pt …" at bounding box center [769, 403] width 1538 height 653
drag, startPoint x: 285, startPoint y: 532, endPoint x: 289, endPoint y: 577, distance: 45.0
click at [291, 577] on div at bounding box center [146, 403] width 292 height 652
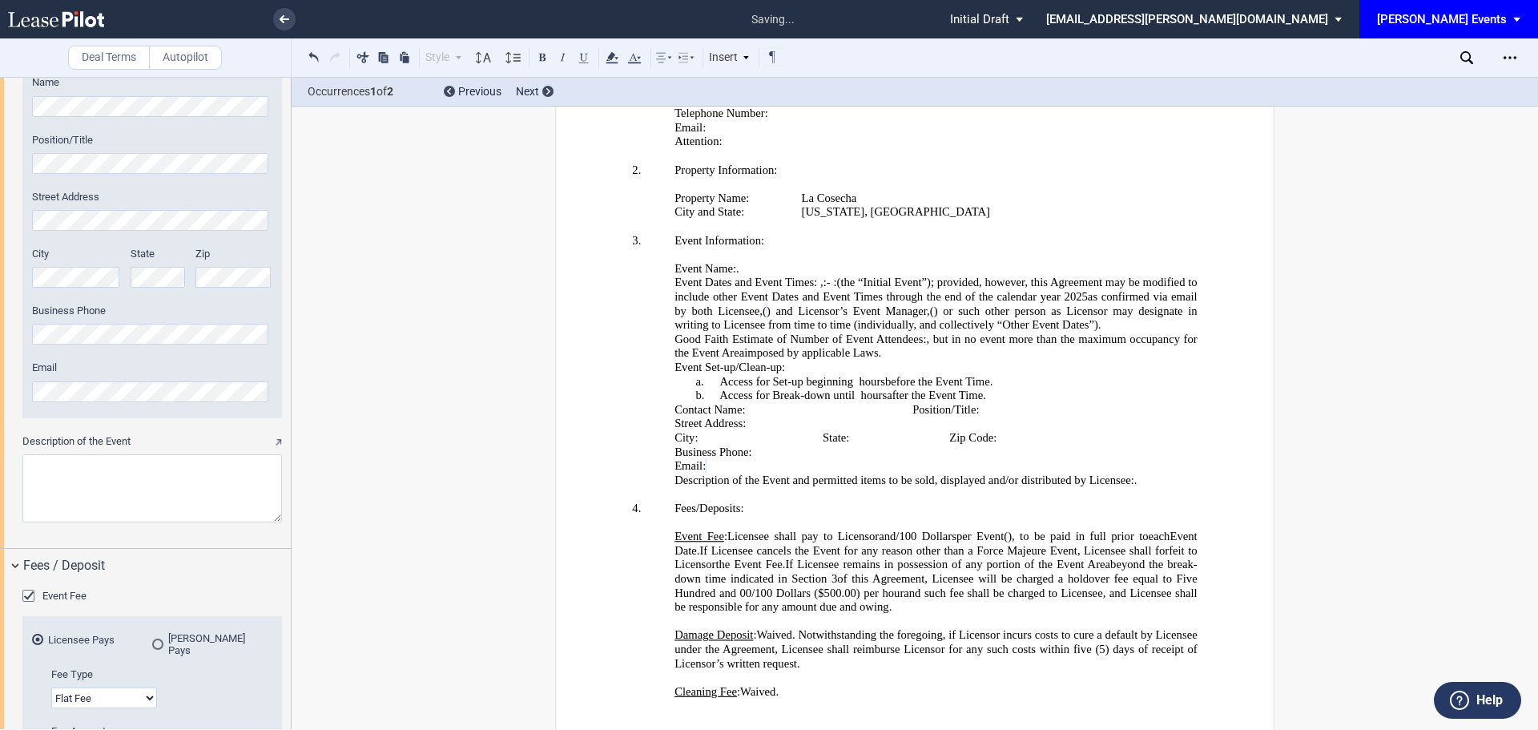
scroll to position [1528, 0]
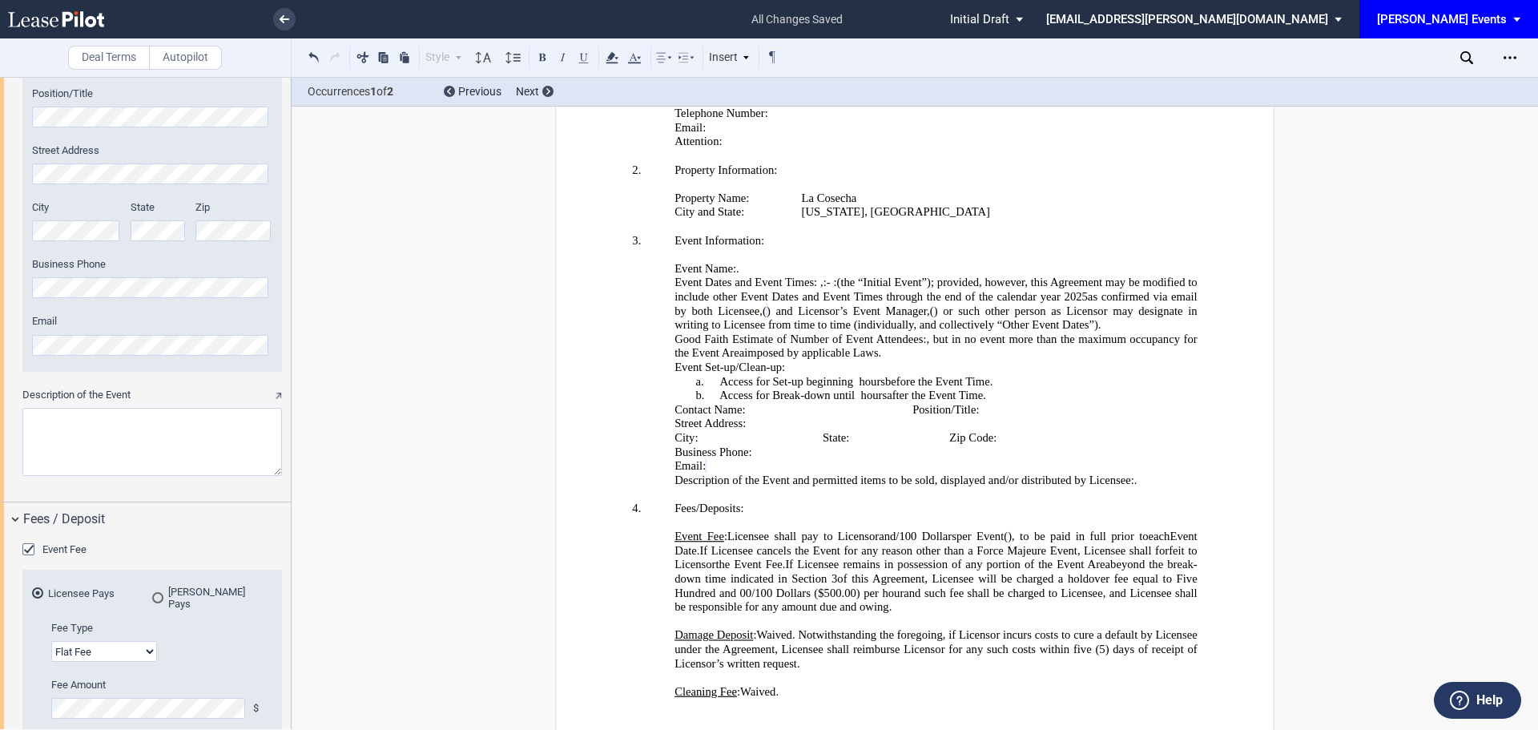
click at [119, 413] on textarea "Description of the Event" at bounding box center [152, 442] width 260 height 68
paste textarea "Levantine Cooking Classes (Public Ticket Sales & Private)"
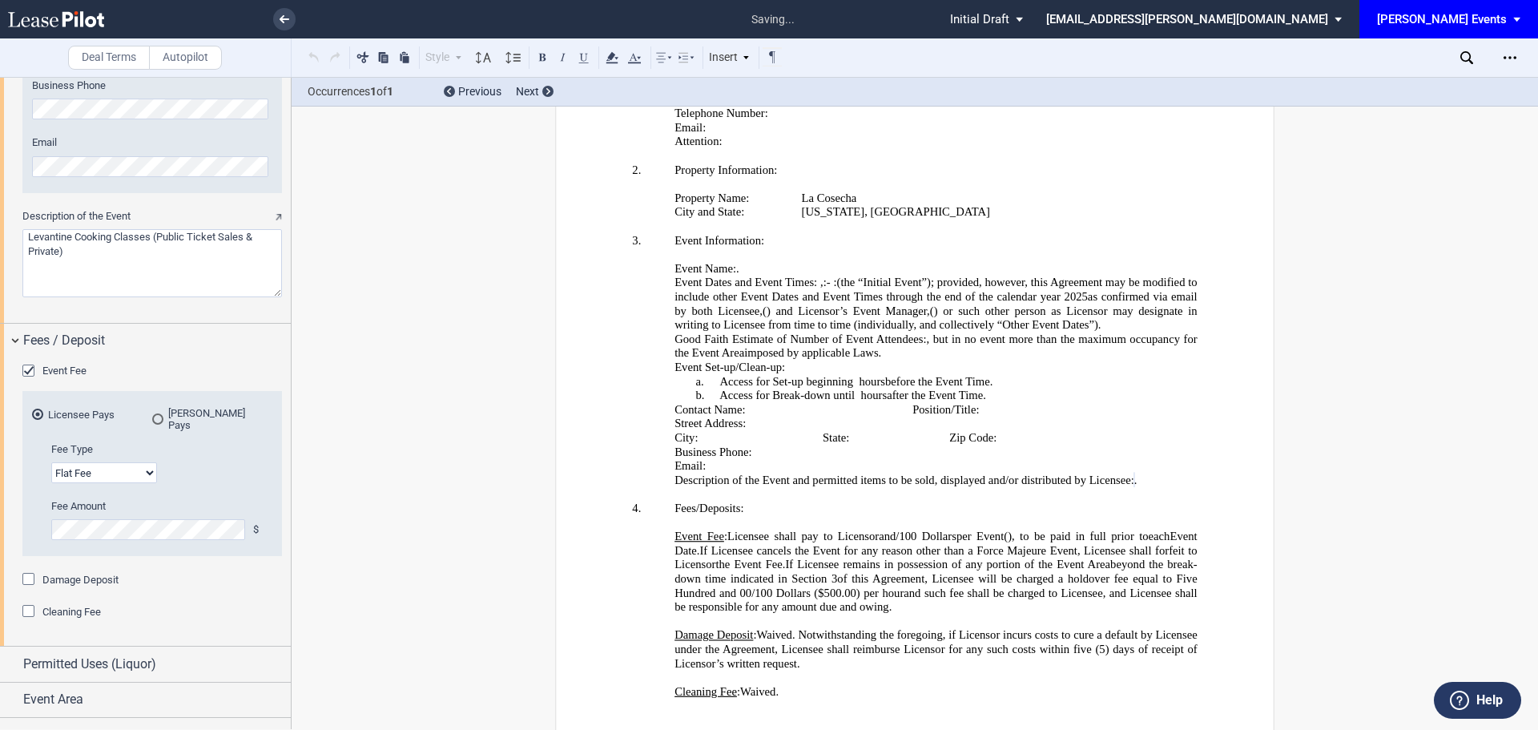
scroll to position [1721, 0]
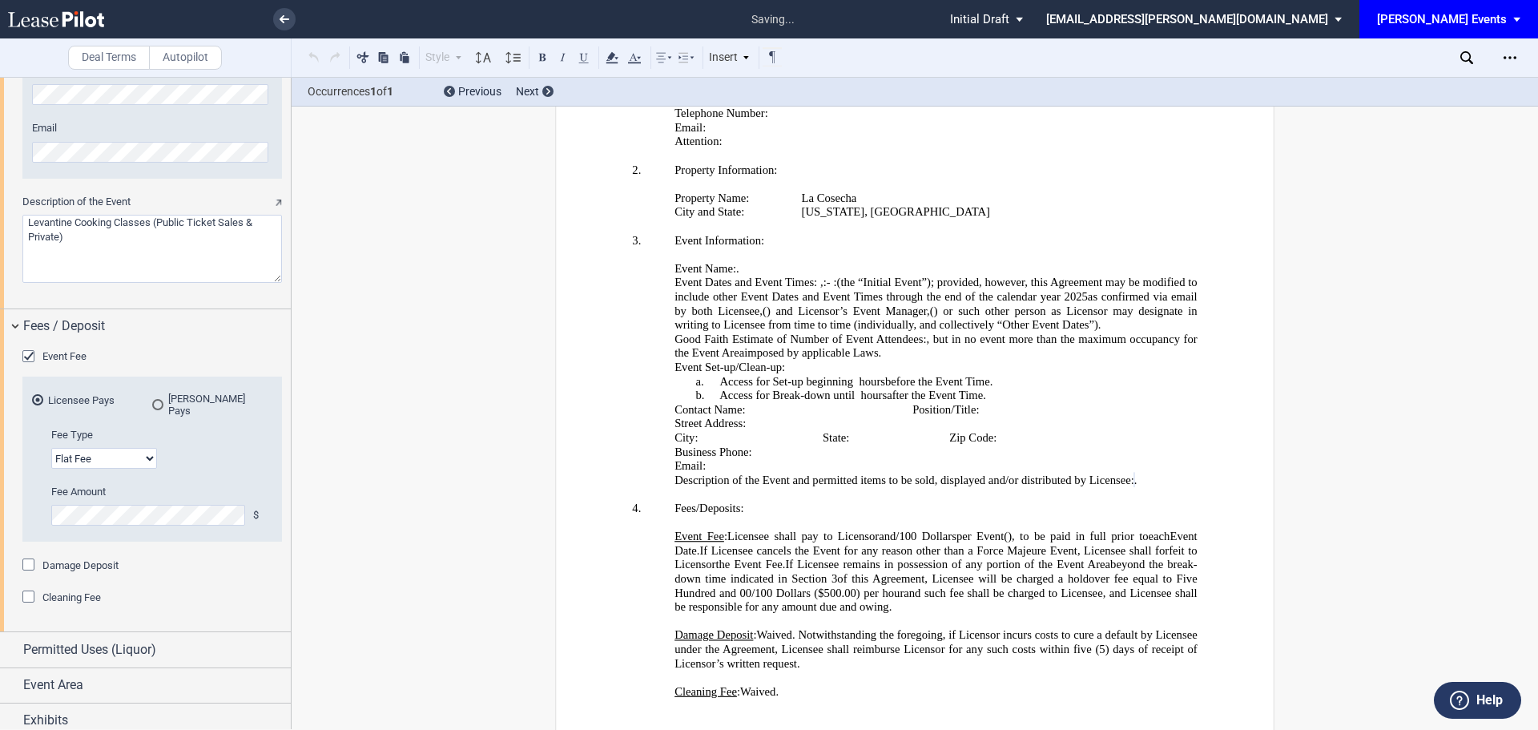
type textarea "Levantine Cooking Classes (Public Ticket Sales & Private)"
click at [109, 453] on select "Flat Fee % of Gross Sales % of Ticket Sales" at bounding box center [104, 458] width 106 height 21
click at [1004, 529] on span "per Event" at bounding box center [979, 536] width 47 height 14
click at [718, 535] on span "), to be paid in full prior to" at bounding box center [936, 542] width 525 height 27
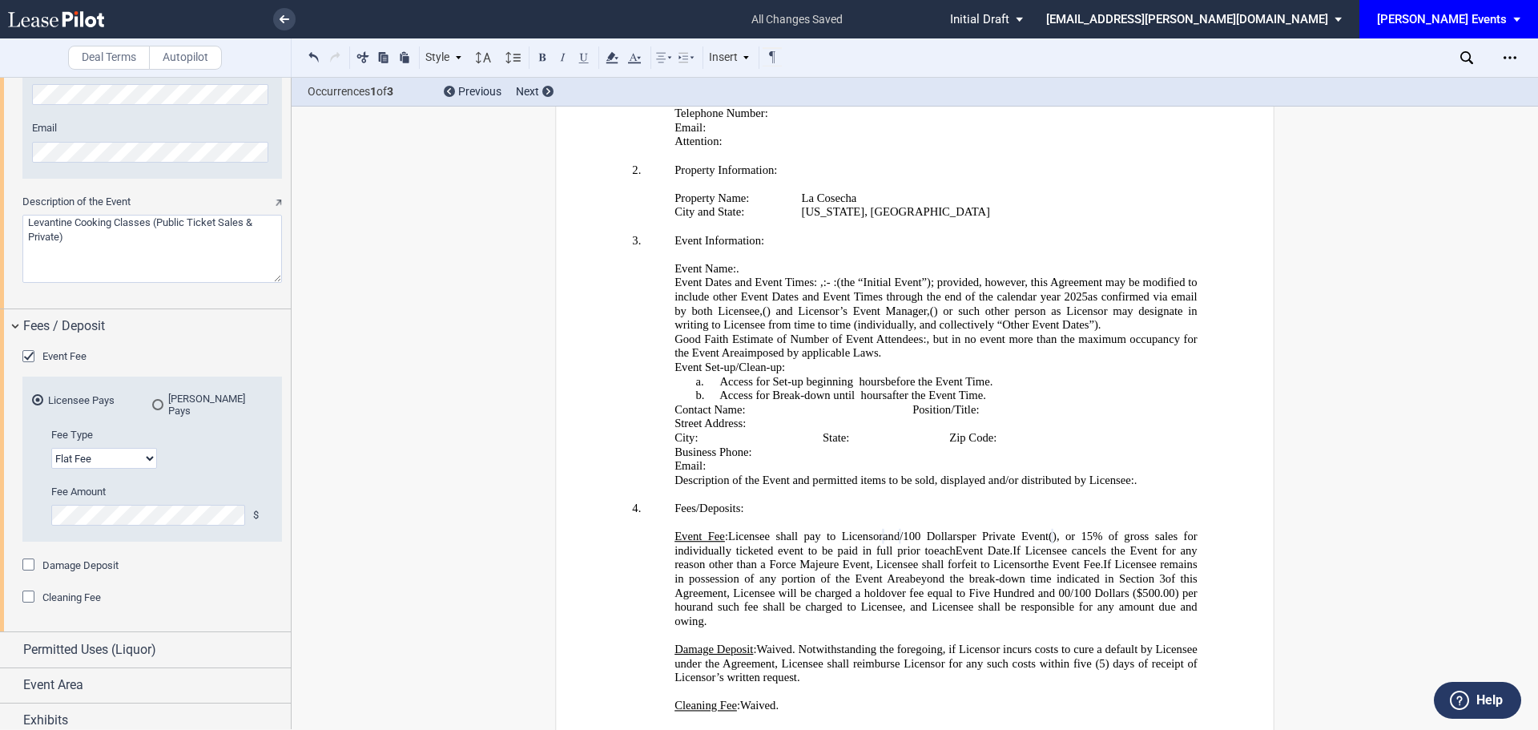
click at [26, 558] on div "Damage Deposit" at bounding box center [30, 566] width 16 height 16
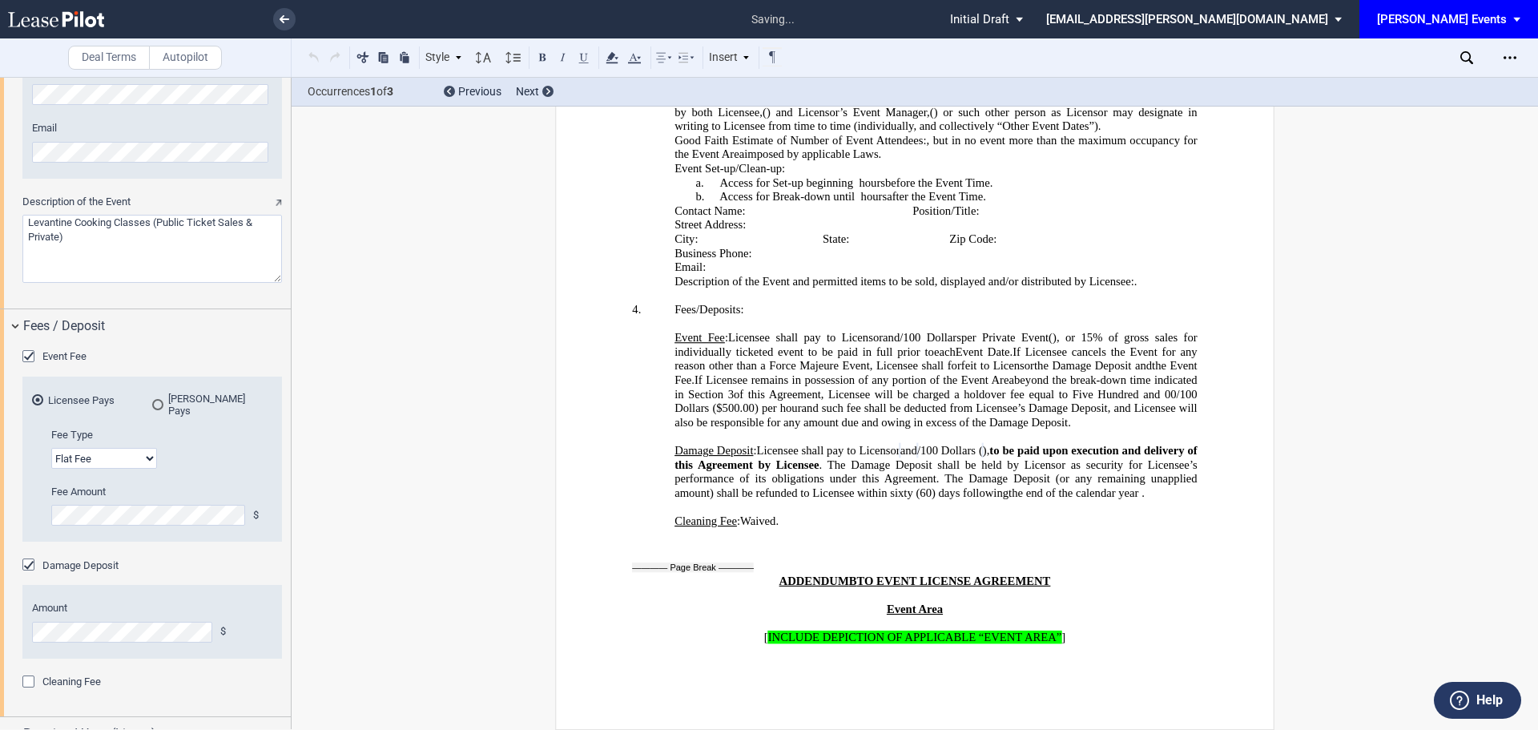
scroll to position [3388, 0]
drag, startPoint x: 292, startPoint y: 593, endPoint x: 284, endPoint y: 664, distance: 70.8
click at [284, 664] on div "Deal Terms Autopilot Style 1. Section a. Subsection Normal Normal 8pt 9pt 10pt …" at bounding box center [769, 403] width 1538 height 653
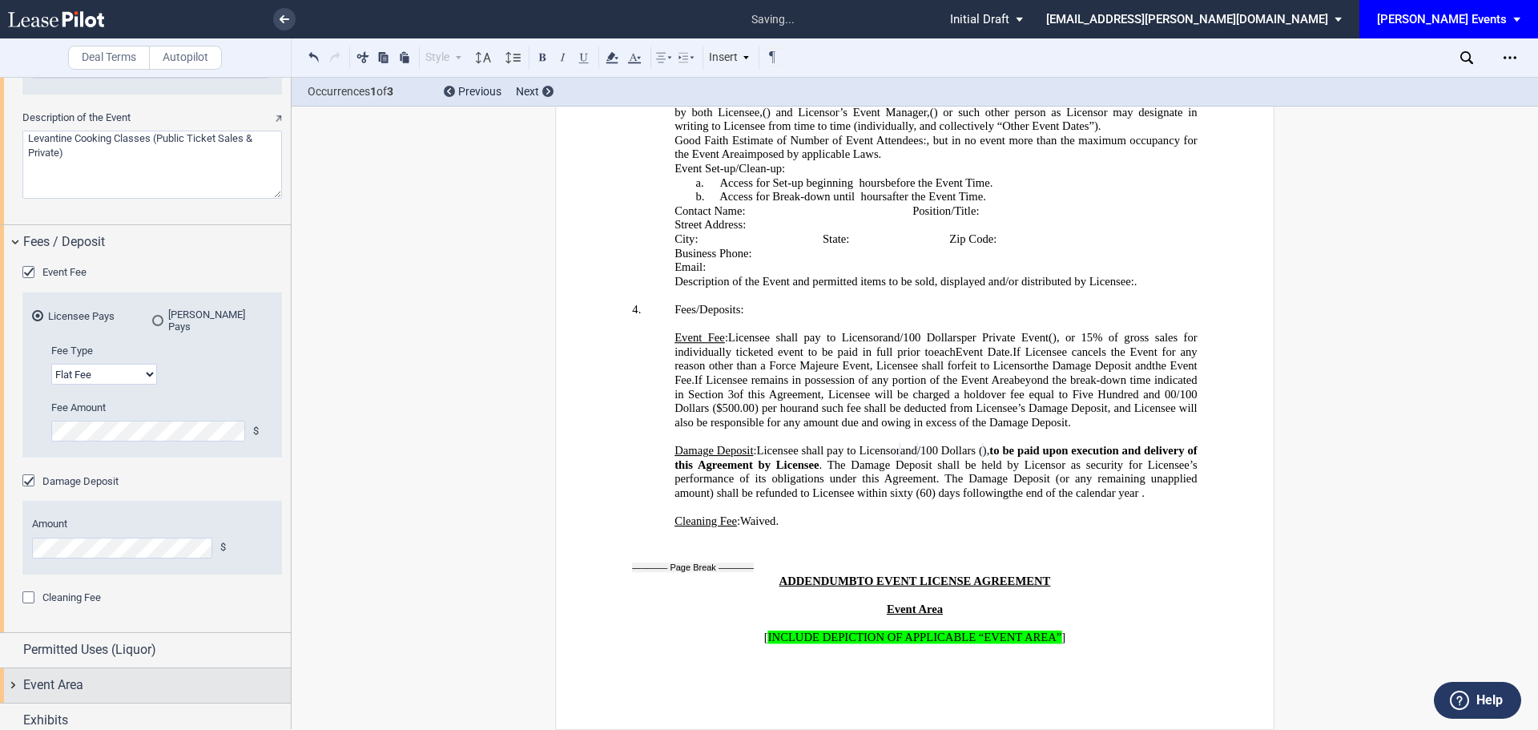
click at [145, 685] on div "Event Area" at bounding box center [157, 684] width 268 height 19
click at [257, 727] on label "Choose File" at bounding box center [242, 738] width 80 height 22
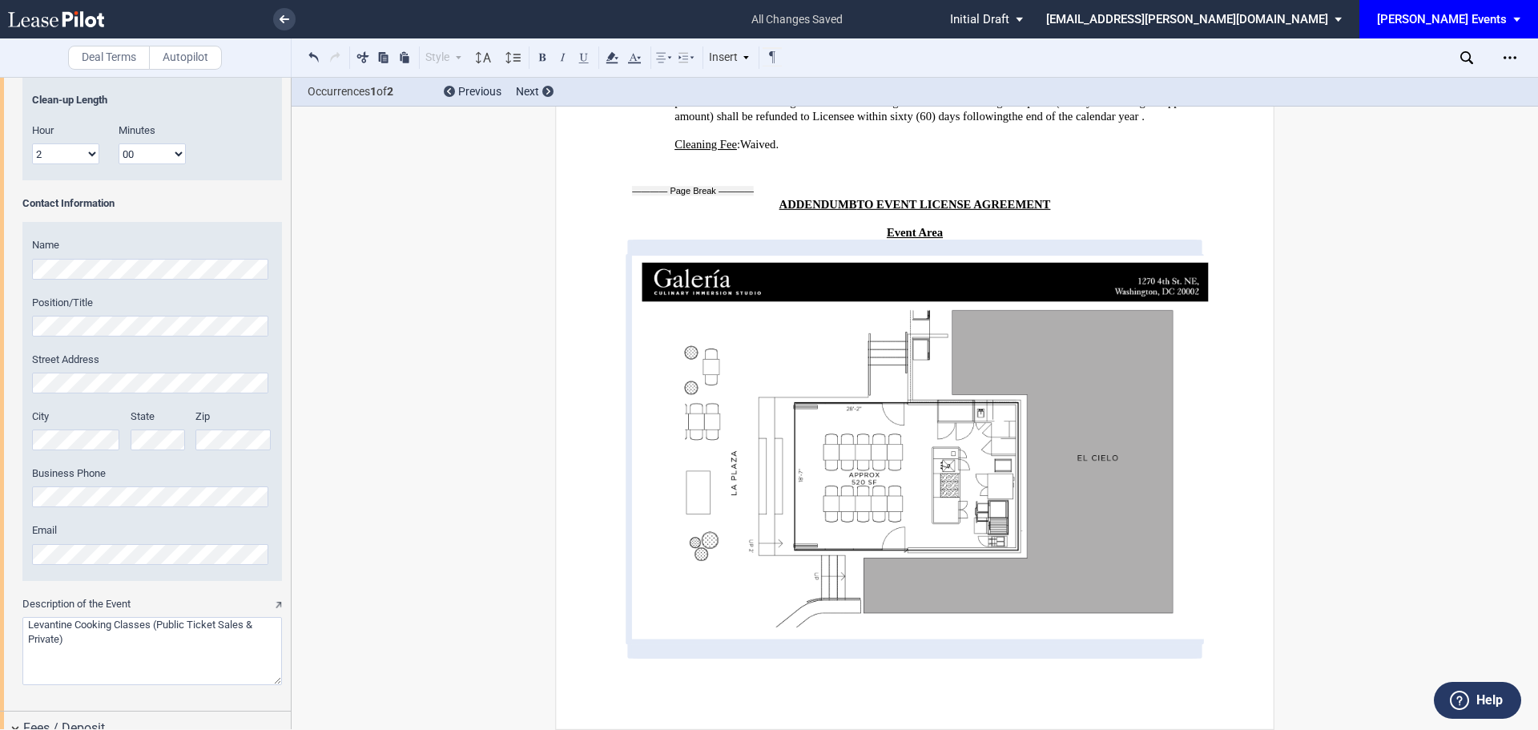
scroll to position [1322, 0]
click at [1504, 55] on icon "Open Lease options menu" at bounding box center [1509, 57] width 13 height 13
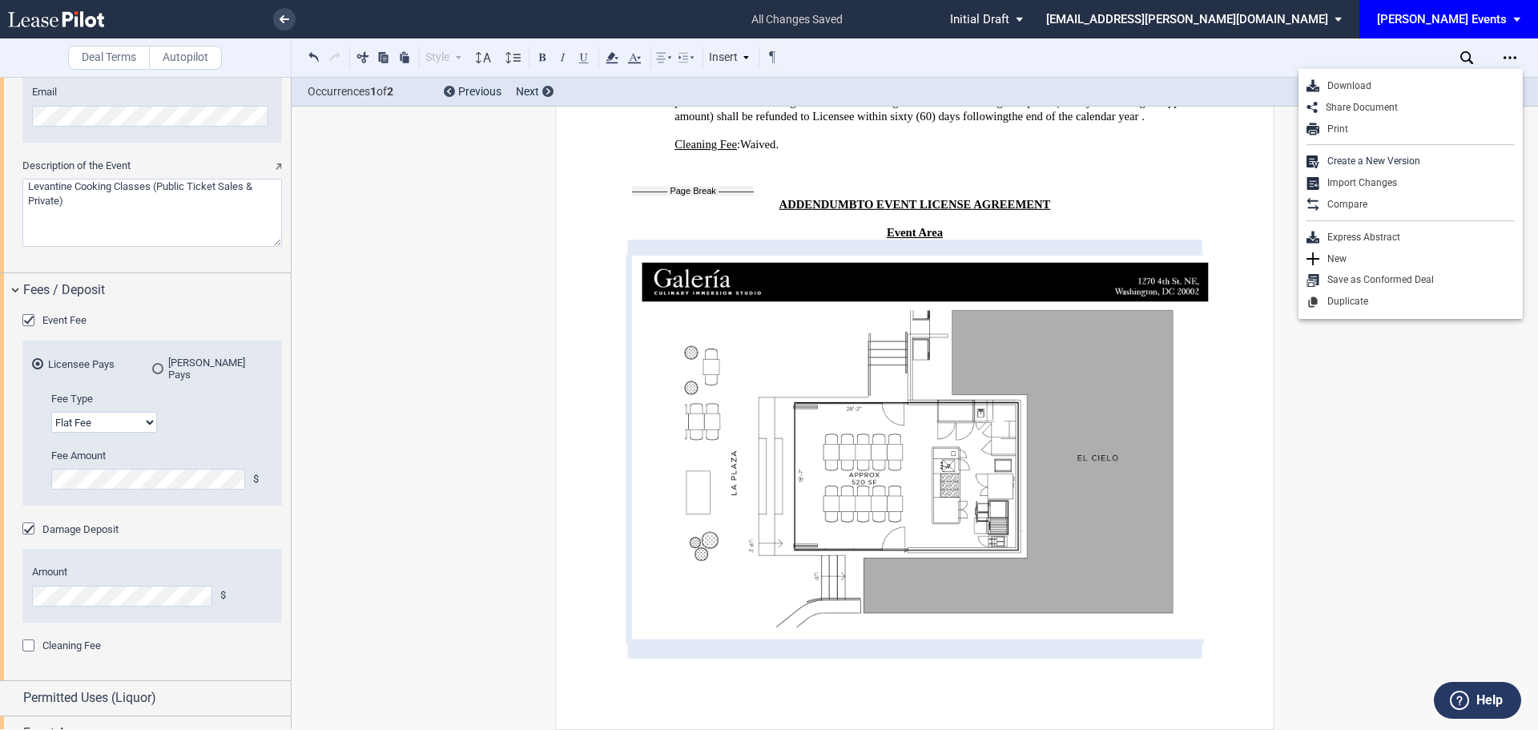
scroll to position [1751, 0]
click at [37, 476] on div "Fee Type Flat Fee % of Gross Sales % of Ticket Sales Fee Amount $ Fee Amount % …" at bounding box center [152, 455] width 240 height 114
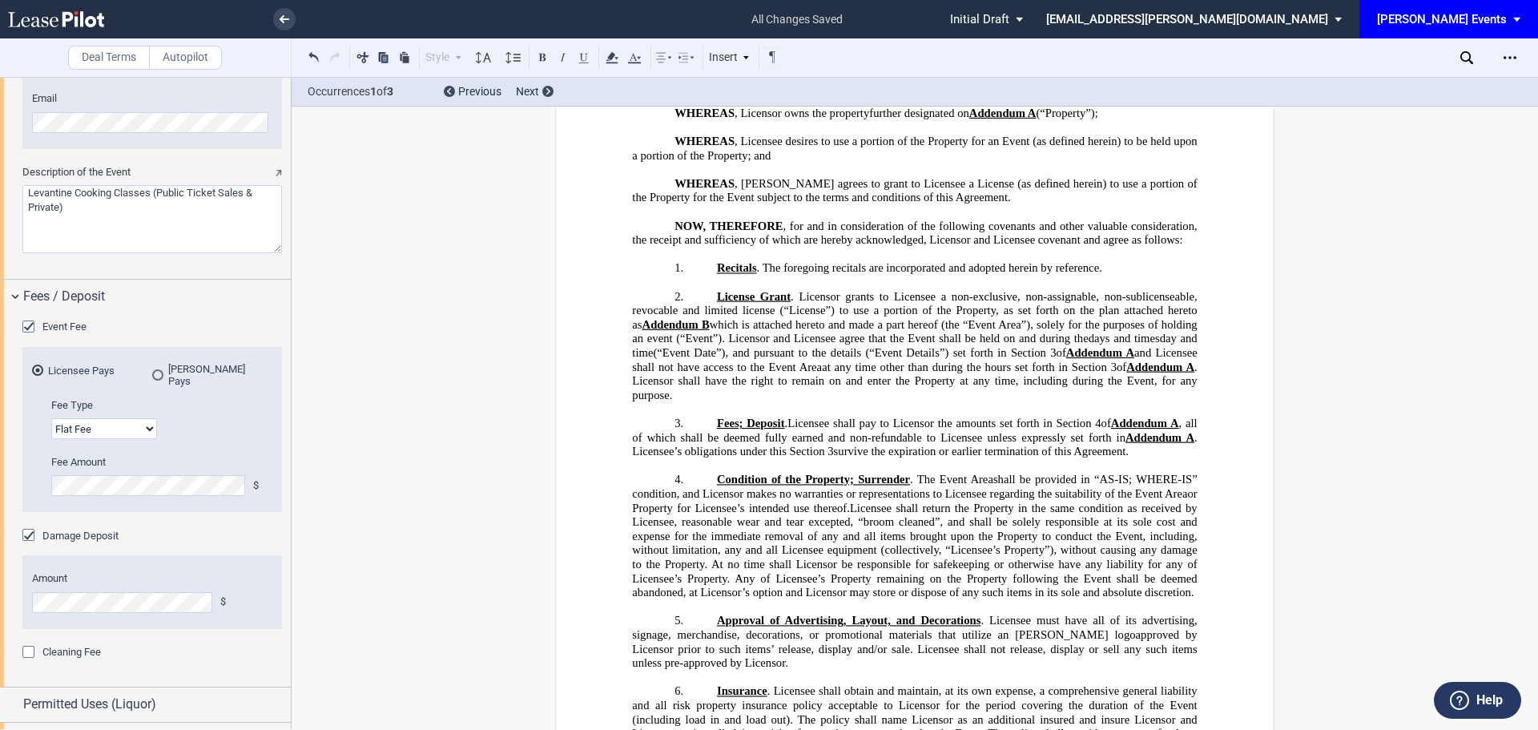
scroll to position [0, 0]
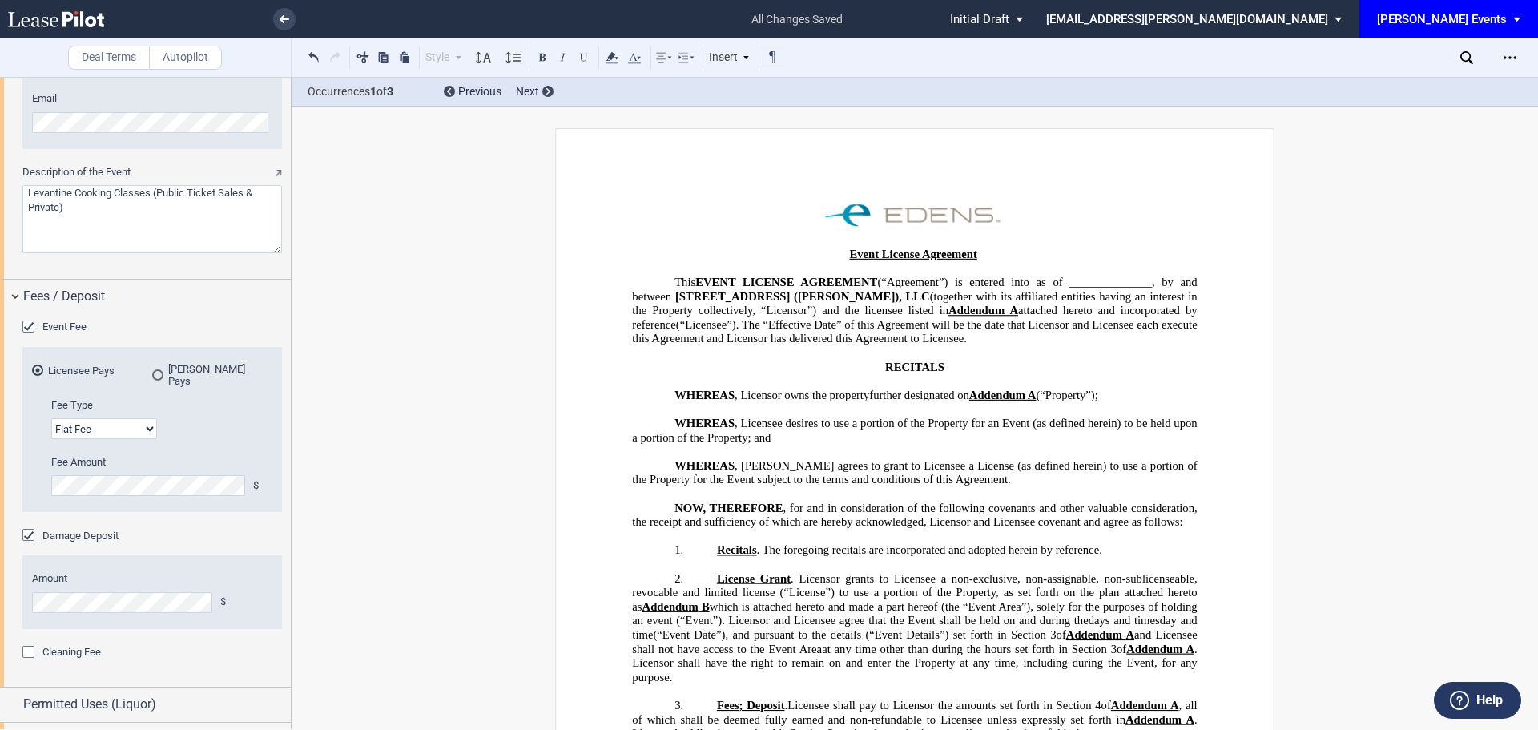
click at [1355, 14] on md-select "[EMAIL_ADDRESS][PERSON_NAME][DOMAIN_NAME] Change Password 2-Factor Authenticati…" at bounding box center [1199, 18] width 311 height 36
click at [1507, 14] on md-backdrop at bounding box center [769, 365] width 1538 height 730
click at [1515, 17] on span "EDENS Events: \aEDENS Events\a" at bounding box center [1519, 19] width 19 height 38
click at [1399, 228] on md-backdrop at bounding box center [769, 365] width 1538 height 730
click at [1502, 54] on div "Open Lease options menu" at bounding box center [1510, 58] width 26 height 26
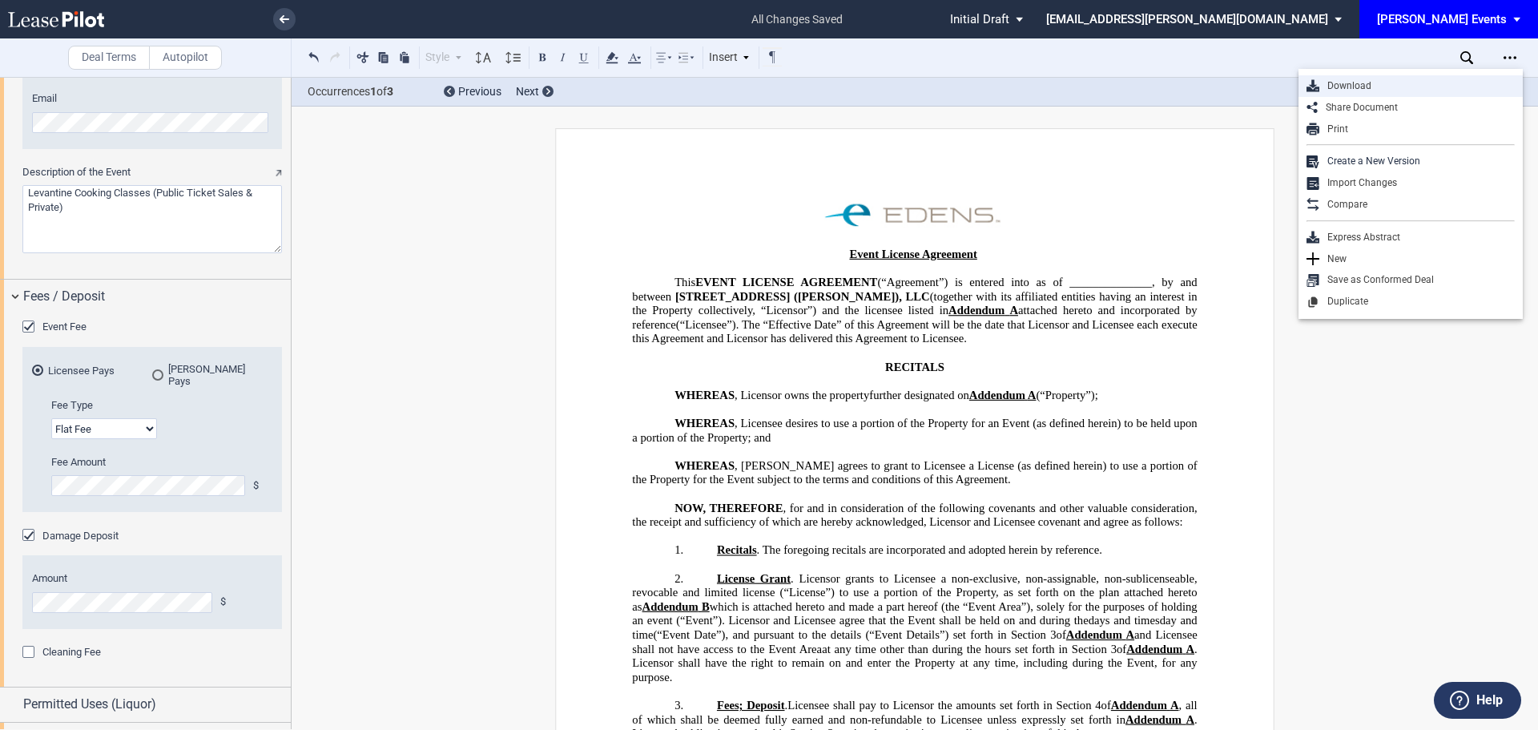
click at [1451, 86] on div "Download" at bounding box center [1416, 86] width 195 height 14
